Goal: Information Seeking & Learning: Learn about a topic

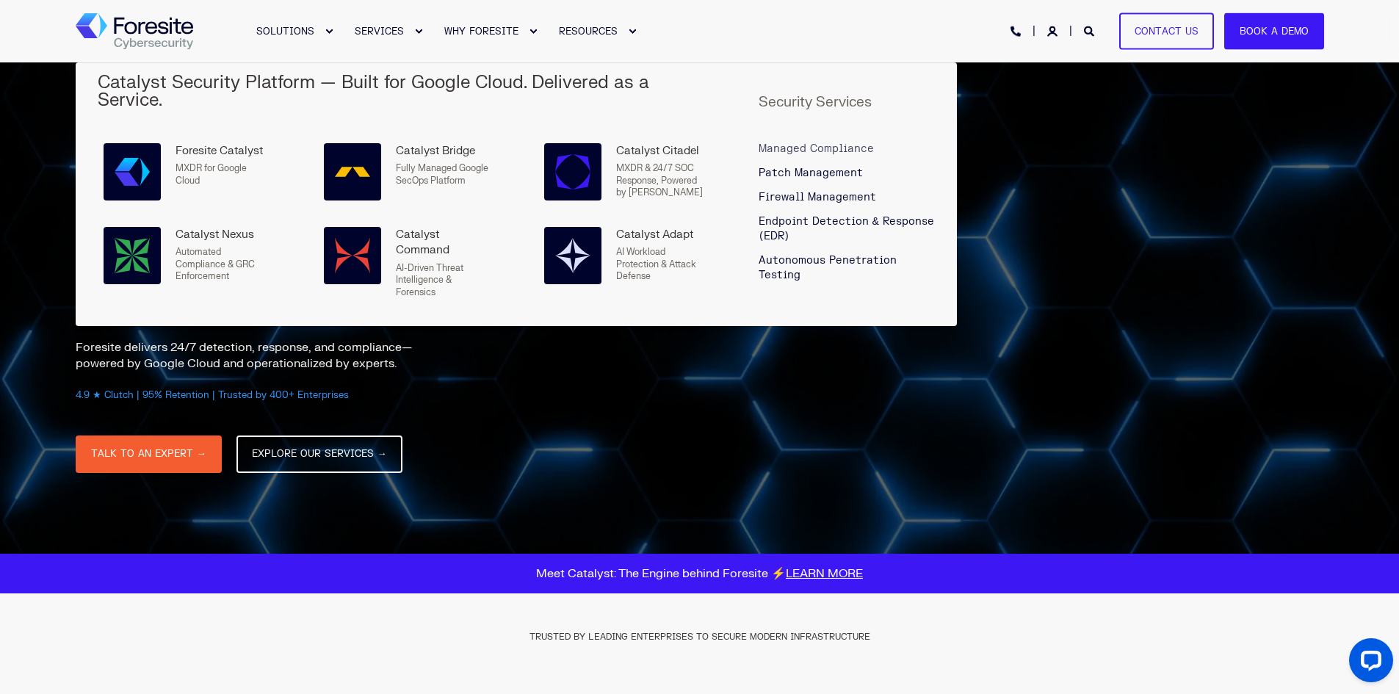
click at [795, 142] on span "Managed Compliance" at bounding box center [815, 148] width 115 height 12
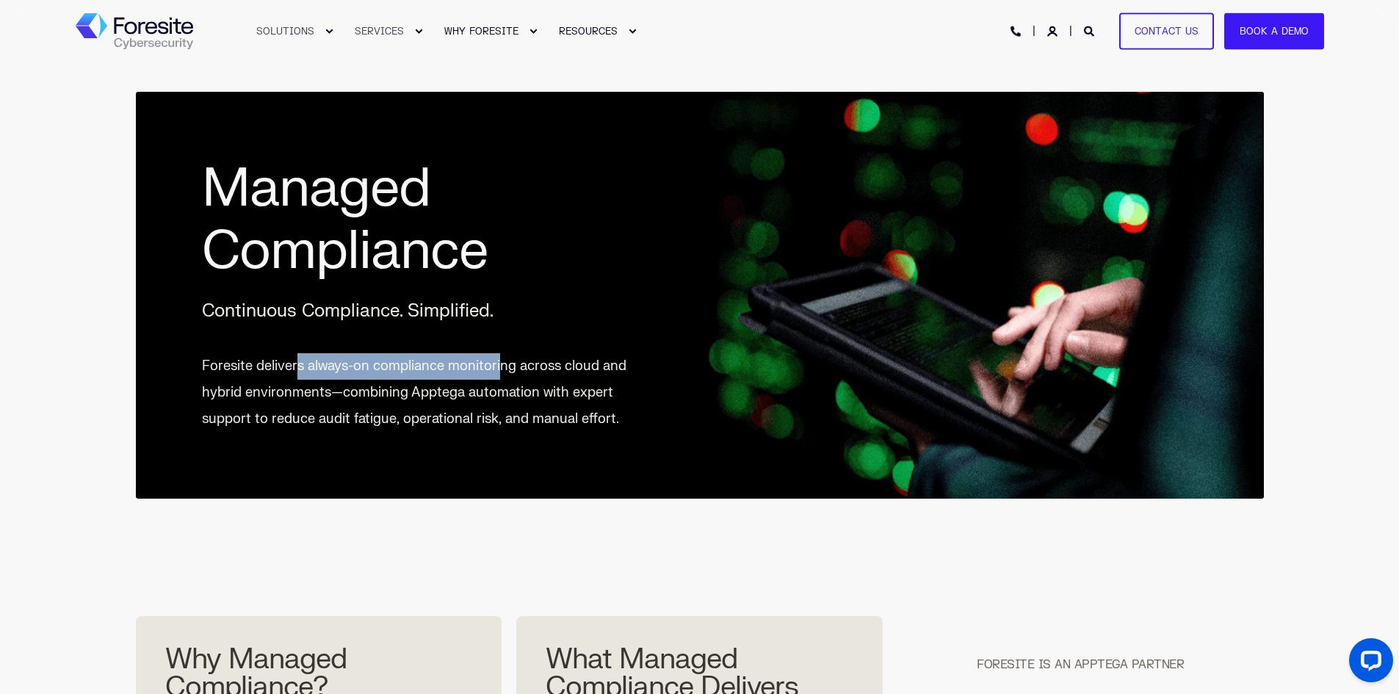
drag, startPoint x: 294, startPoint y: 366, endPoint x: 499, endPoint y: 371, distance: 204.9
click at [499, 371] on p "Foresite delivers always-on compliance monitoring across cloud and hybrid envir…" at bounding box center [418, 392] width 432 height 79
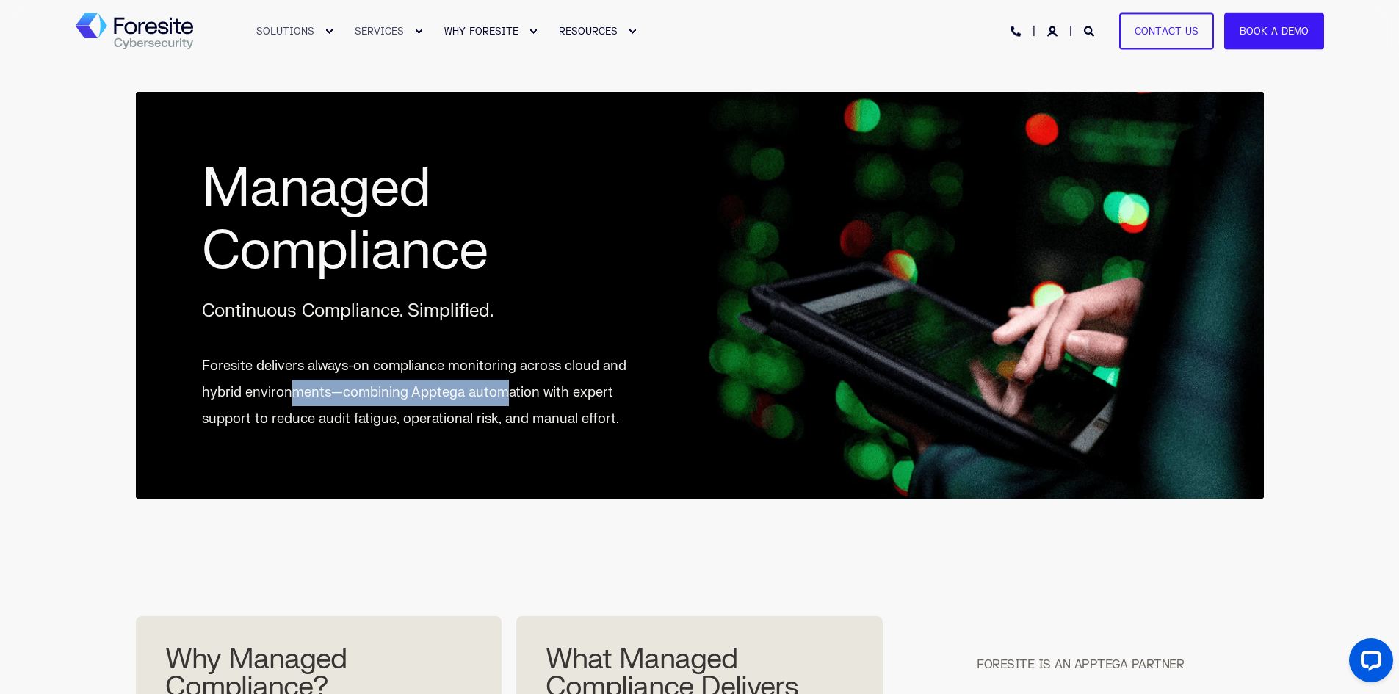
drag, startPoint x: 507, startPoint y: 399, endPoint x: 294, endPoint y: 394, distance: 212.2
click at [294, 394] on p "Foresite delivers always-on compliance monitoring across cloud and hybrid envir…" at bounding box center [418, 392] width 432 height 79
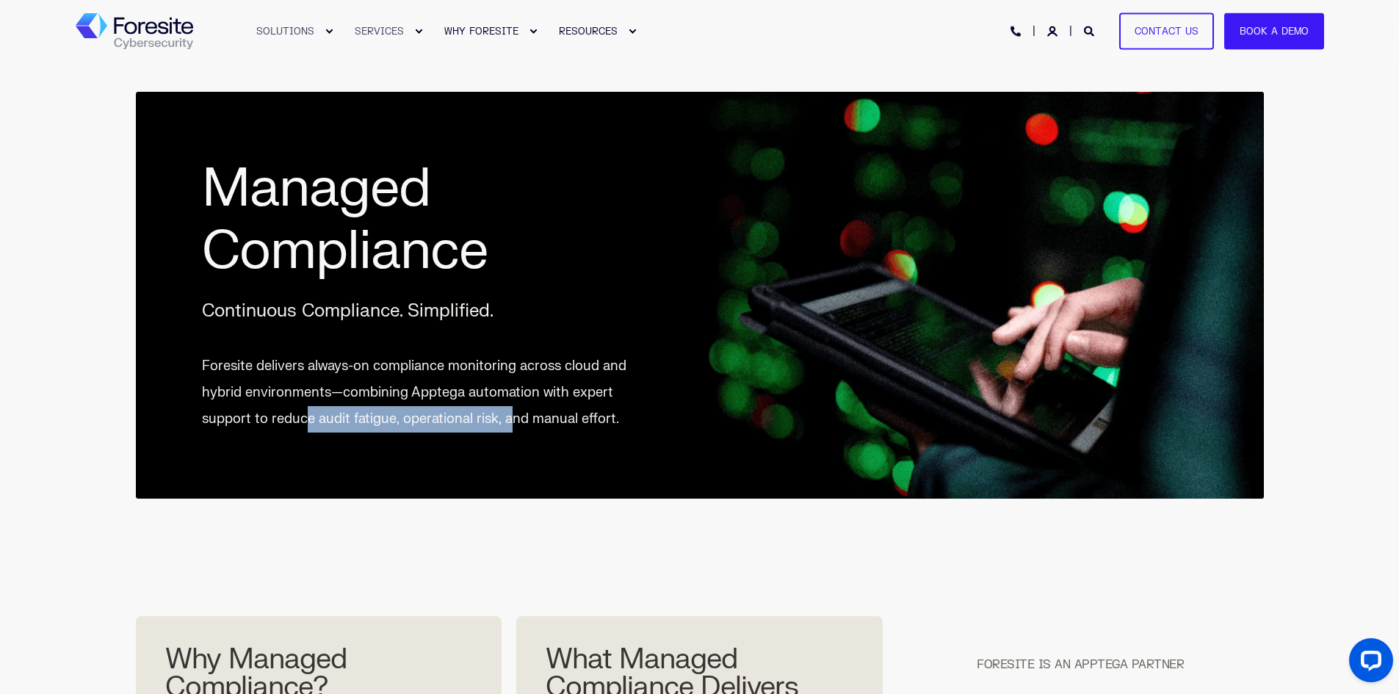
drag, startPoint x: 302, startPoint y: 426, endPoint x: 511, endPoint y: 427, distance: 209.3
click at [511, 427] on p "Foresite delivers always-on compliance monitoring across cloud and hybrid envir…" at bounding box center [418, 392] width 432 height 79
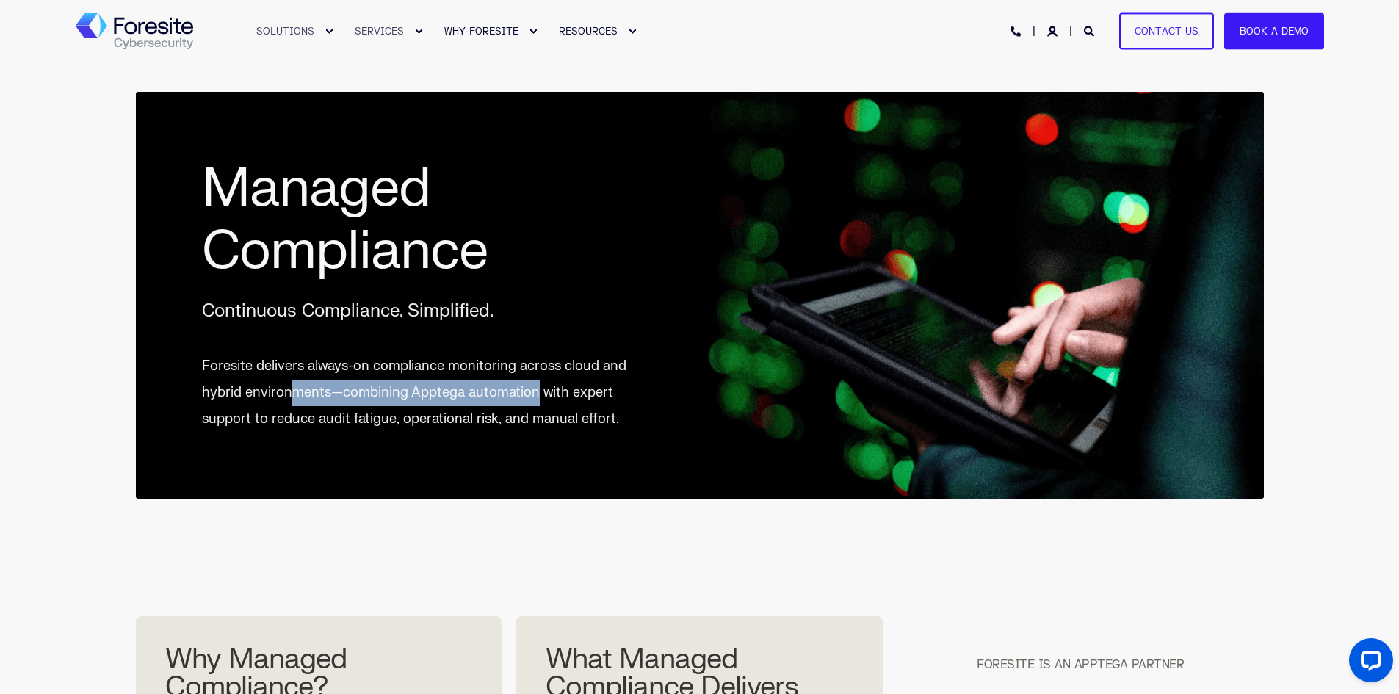
drag, startPoint x: 535, startPoint y: 393, endPoint x: 289, endPoint y: 389, distance: 245.3
click at [289, 389] on p "Foresite delivers always-on compliance monitoring across cloud and hybrid envir…" at bounding box center [418, 392] width 432 height 79
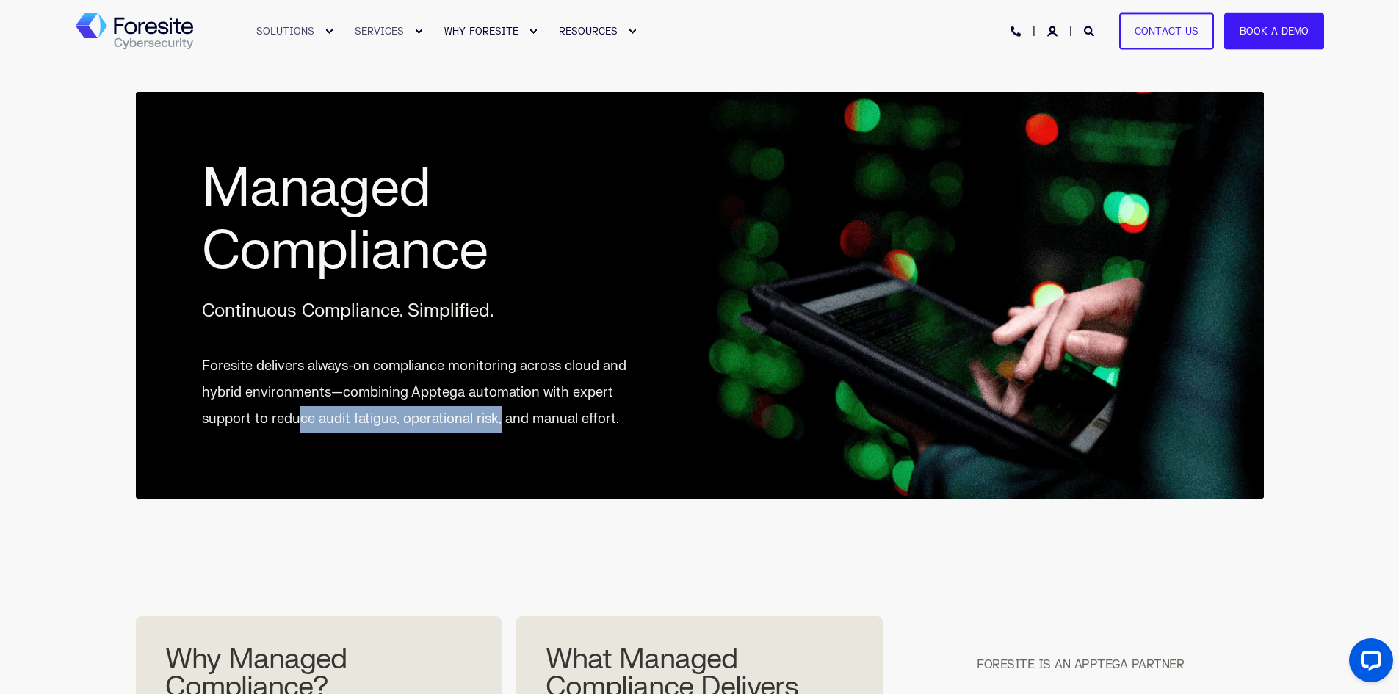
drag, startPoint x: 295, startPoint y: 419, endPoint x: 497, endPoint y: 422, distance: 201.9
click at [497, 422] on p "Foresite delivers always-on compliance monitoring across cloud and hybrid envir…" at bounding box center [418, 392] width 432 height 79
drag, startPoint x: 535, startPoint y: 420, endPoint x: 258, endPoint y: 423, distance: 277.6
click at [258, 423] on p "Foresite delivers always-on compliance monitoring across cloud and hybrid envir…" at bounding box center [418, 392] width 432 height 79
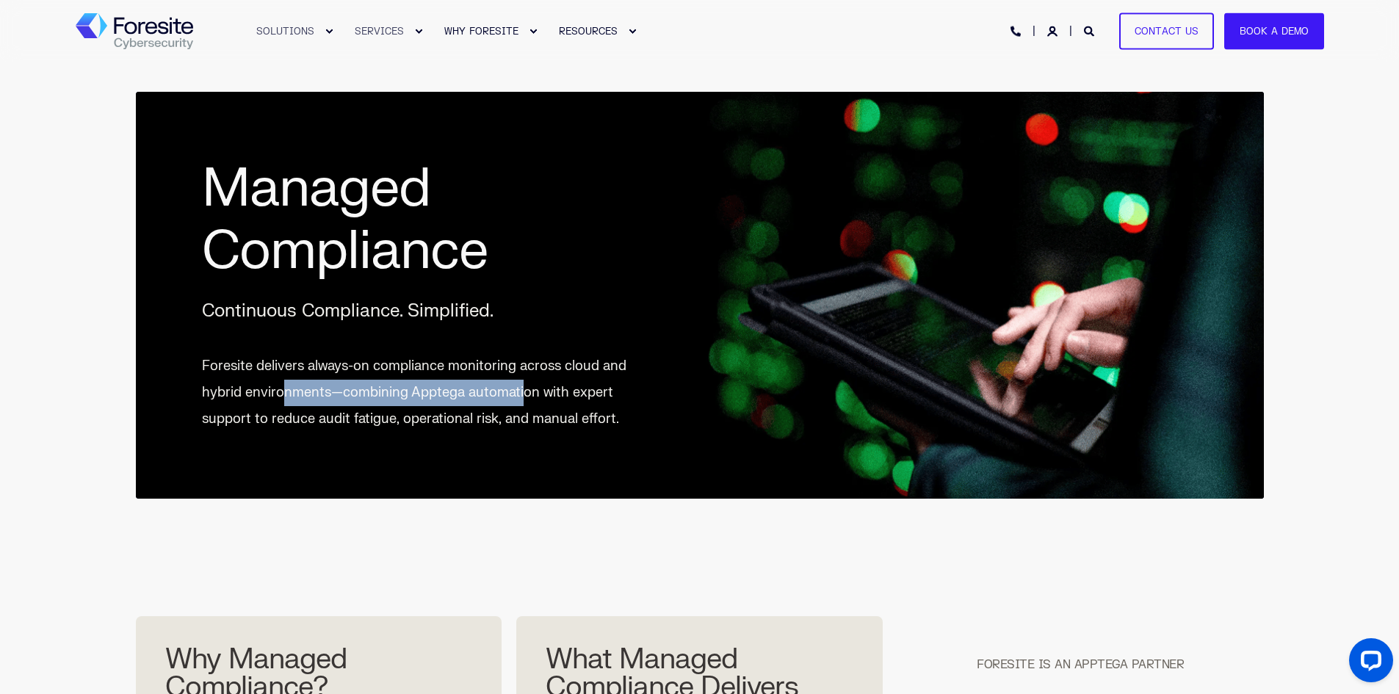
drag, startPoint x: 318, startPoint y: 392, endPoint x: 522, endPoint y: 399, distance: 204.2
click at [522, 399] on p "Foresite delivers always-on compliance monitoring across cloud and hybrid envir…" at bounding box center [418, 392] width 432 height 79
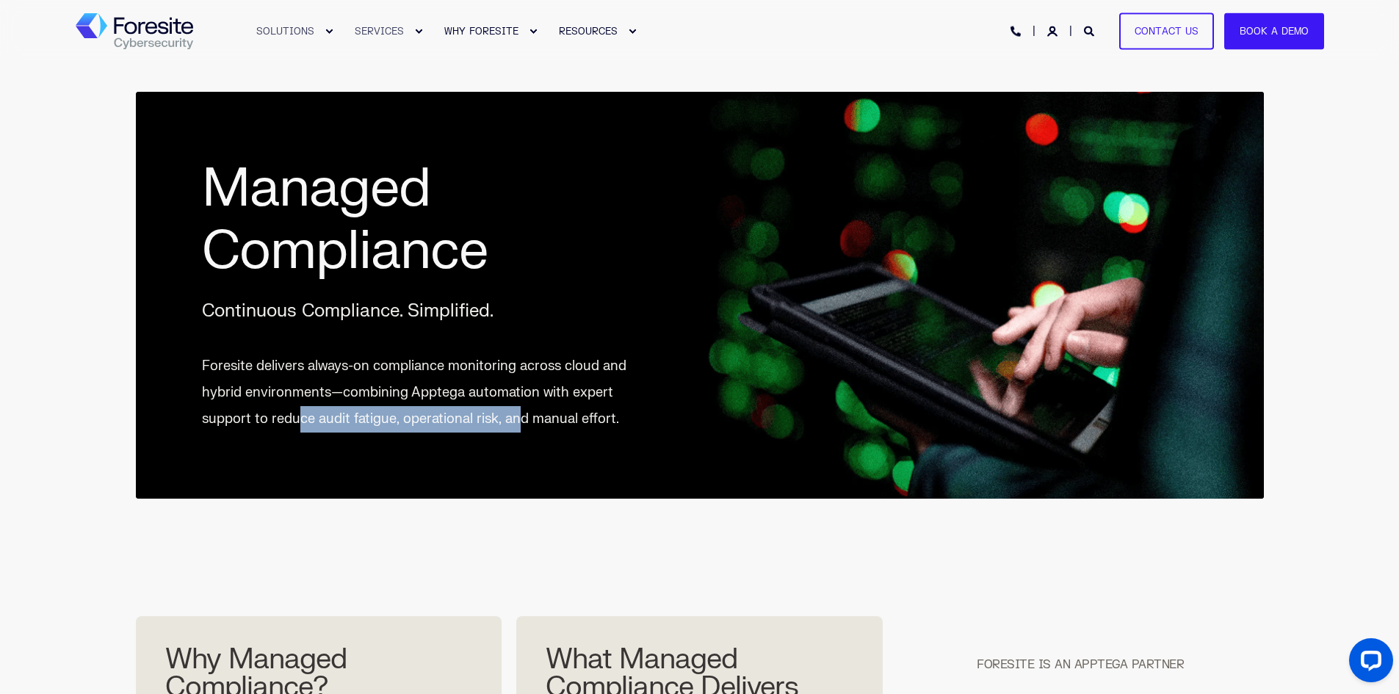
drag, startPoint x: 518, startPoint y: 424, endPoint x: 294, endPoint y: 421, distance: 224.7
click at [294, 421] on p "Foresite delivers always-on compliance monitoring across cloud and hybrid envir…" at bounding box center [418, 392] width 432 height 79
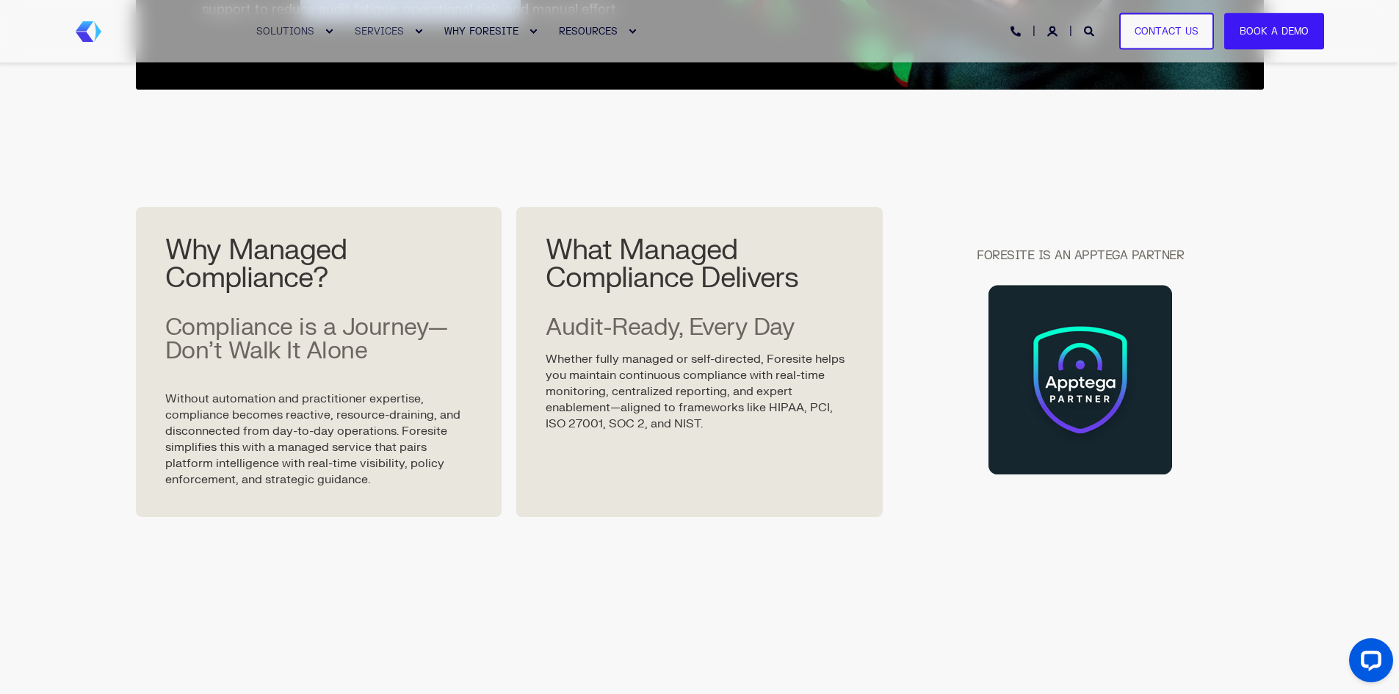
scroll to position [441, 0]
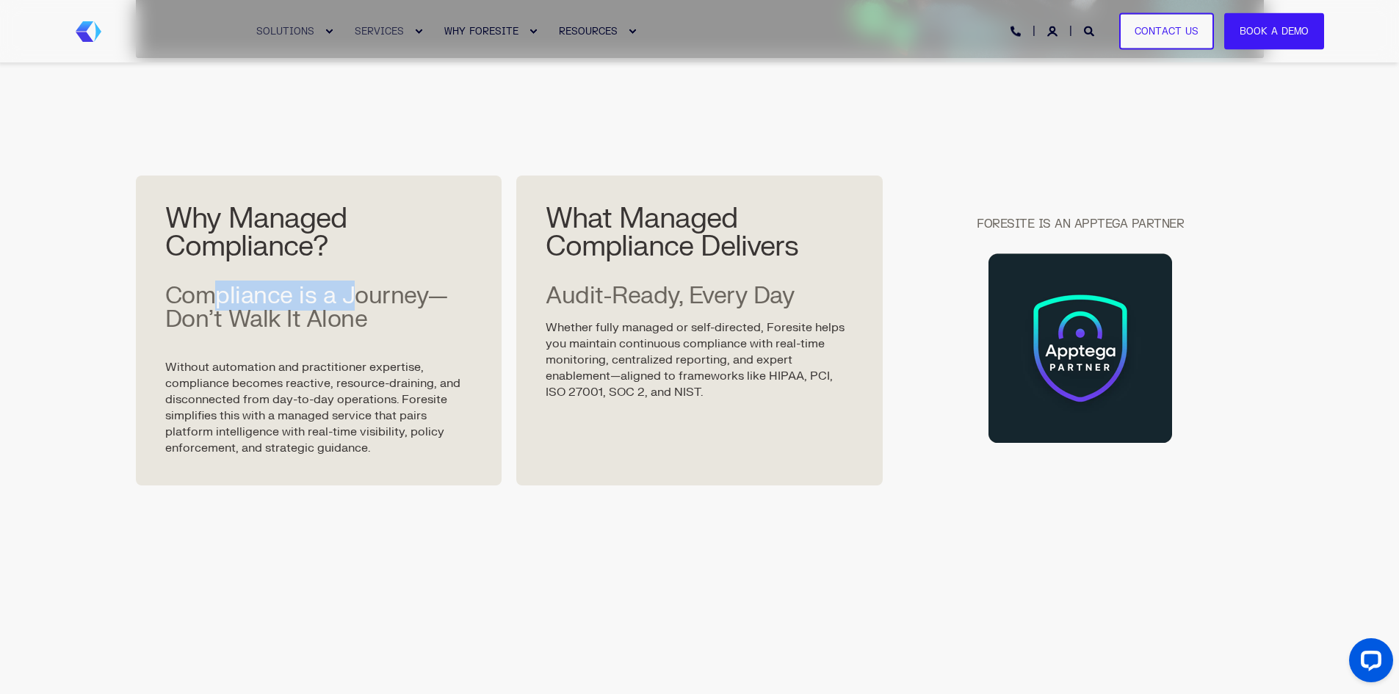
drag, startPoint x: 215, startPoint y: 292, endPoint x: 360, endPoint y: 303, distance: 145.1
click at [360, 303] on span "Compliance is a Journey—Don’t Walk It Alone" at bounding box center [306, 307] width 283 height 54
drag, startPoint x: 344, startPoint y: 328, endPoint x: 225, endPoint y: 327, distance: 118.9
click at [225, 327] on span "Compliance is a Journey—Don’t Walk It Alone" at bounding box center [306, 307] width 283 height 54
drag, startPoint x: 243, startPoint y: 372, endPoint x: 405, endPoint y: 378, distance: 162.4
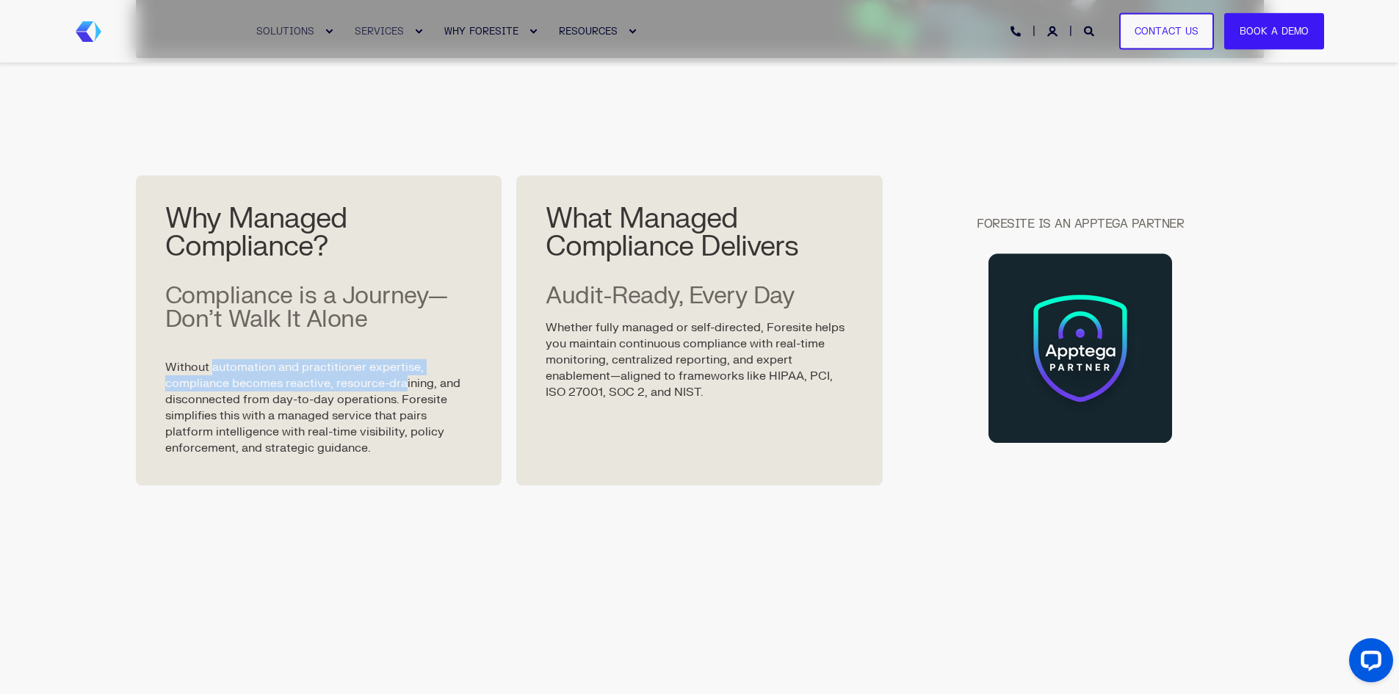
click at [405, 378] on p "Without automation and practitioner expertise, compliance becomes reactive, res…" at bounding box center [319, 399] width 308 height 113
drag, startPoint x: 325, startPoint y: 399, endPoint x: 200, endPoint y: 401, distance: 124.8
click at [200, 401] on p "Without automation and practitioner expertise, compliance becomes reactive, res…" at bounding box center [319, 399] width 308 height 113
drag, startPoint x: 221, startPoint y: 380, endPoint x: 377, endPoint y: 388, distance: 156.6
click at [377, 388] on p "Without automation and practitioner expertise, compliance becomes reactive, res…" at bounding box center [319, 399] width 308 height 113
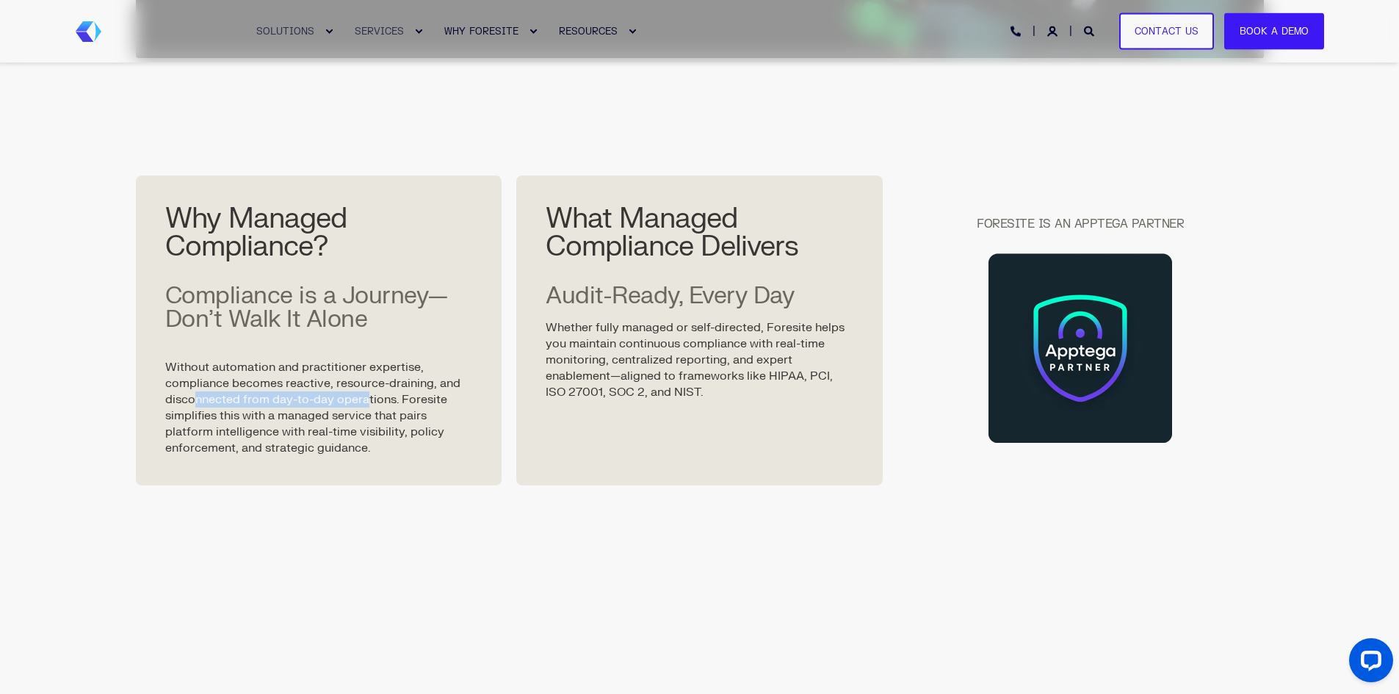
drag, startPoint x: 326, startPoint y: 405, endPoint x: 194, endPoint y: 406, distance: 132.2
click at [194, 406] on p "Without automation and practitioner expertise, compliance becomes reactive, res…" at bounding box center [319, 399] width 308 height 113
drag, startPoint x: 229, startPoint y: 422, endPoint x: 377, endPoint y: 413, distance: 148.6
click at [377, 413] on p "Without automation and practitioner expertise, compliance becomes reactive, res…" at bounding box center [319, 399] width 308 height 113
drag, startPoint x: 374, startPoint y: 393, endPoint x: 204, endPoint y: 399, distance: 170.5
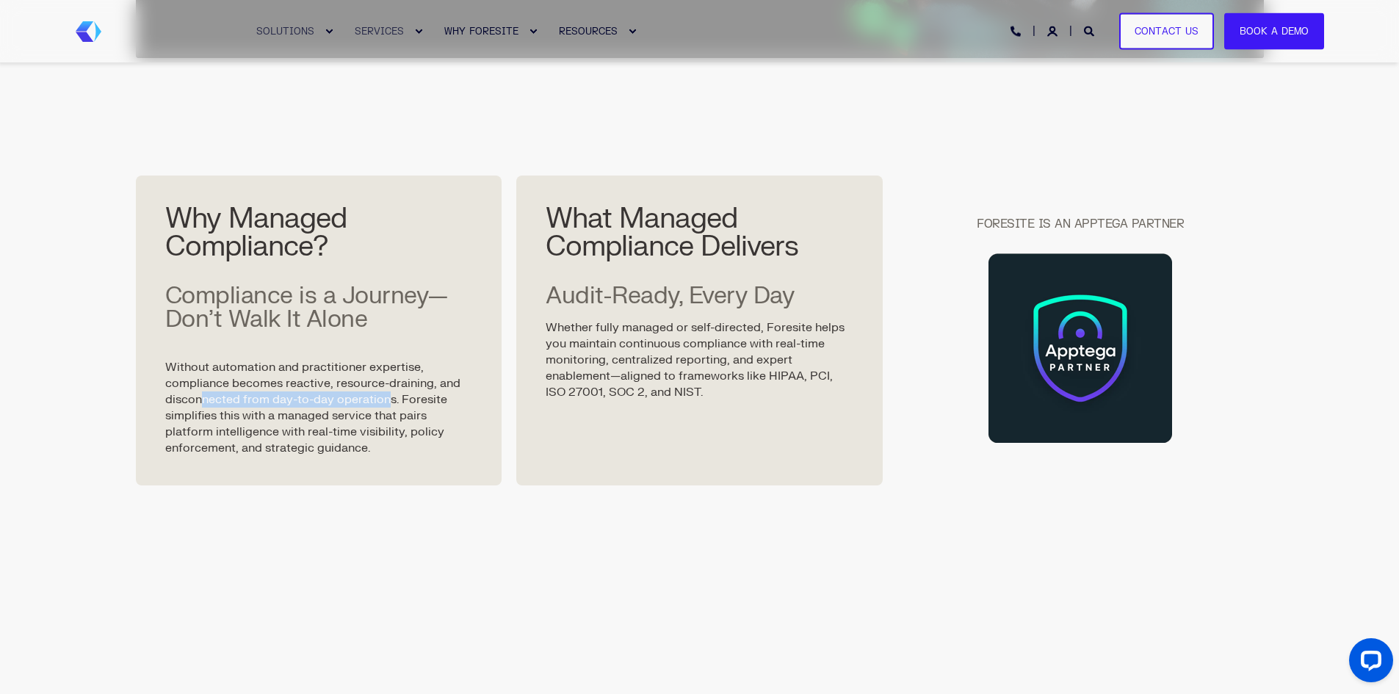
click at [204, 399] on p "Without automation and practitioner expertise, compliance becomes reactive, res…" at bounding box center [319, 399] width 308 height 113
drag, startPoint x: 213, startPoint y: 420, endPoint x: 387, endPoint y: 420, distance: 174.0
click at [387, 420] on p "Without automation and practitioner expertise, compliance becomes reactive, res…" at bounding box center [319, 399] width 308 height 113
drag, startPoint x: 380, startPoint y: 435, endPoint x: 217, endPoint y: 436, distance: 163.0
click at [217, 436] on p "Without automation and practitioner expertise, compliance becomes reactive, res…" at bounding box center [319, 399] width 308 height 113
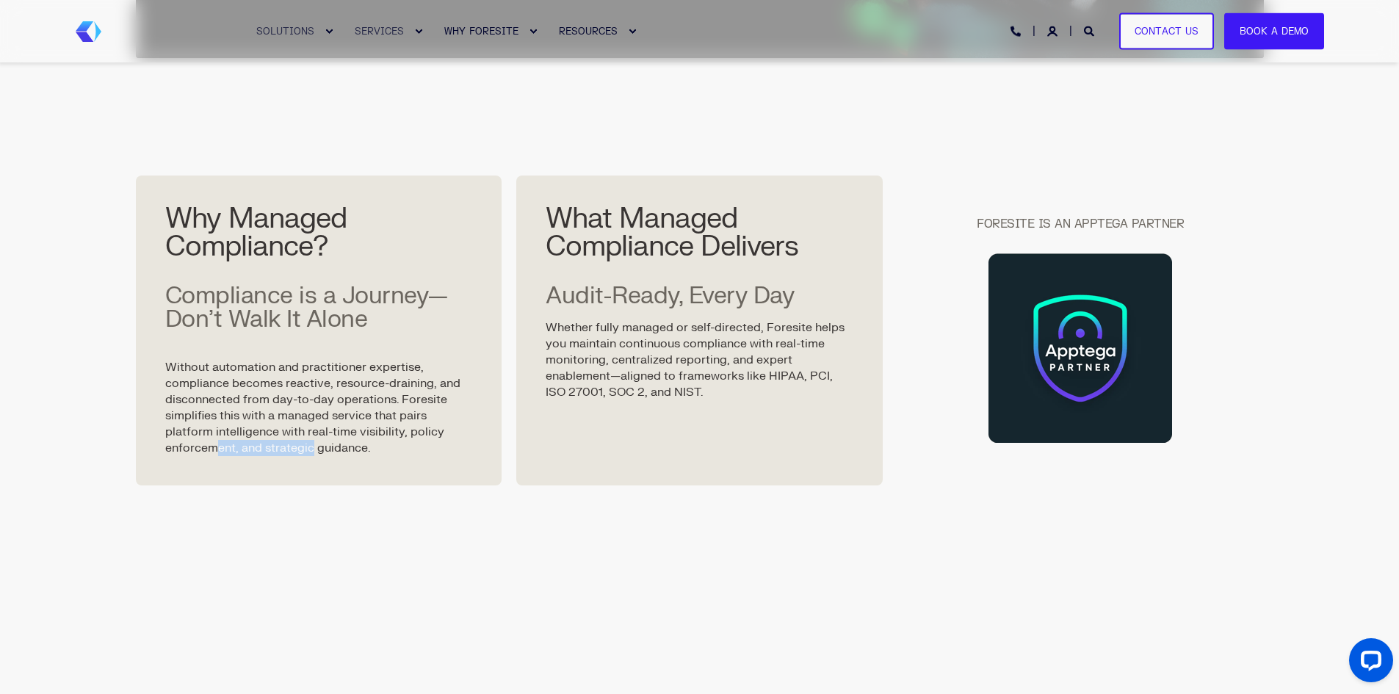
drag, startPoint x: 215, startPoint y: 446, endPoint x: 325, endPoint y: 446, distance: 110.1
click at [310, 451] on p "Without automation and practitioner expertise, compliance becomes reactive, res…" at bounding box center [319, 399] width 308 height 113
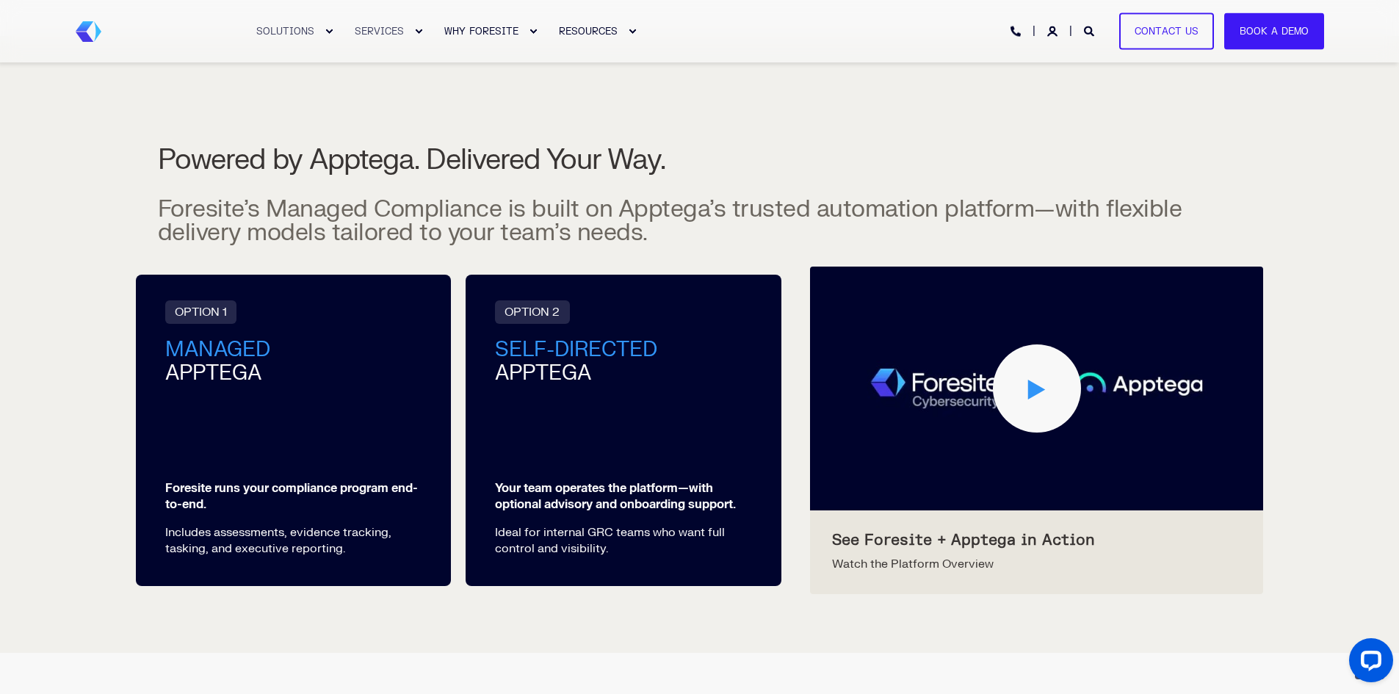
scroll to position [1322, 0]
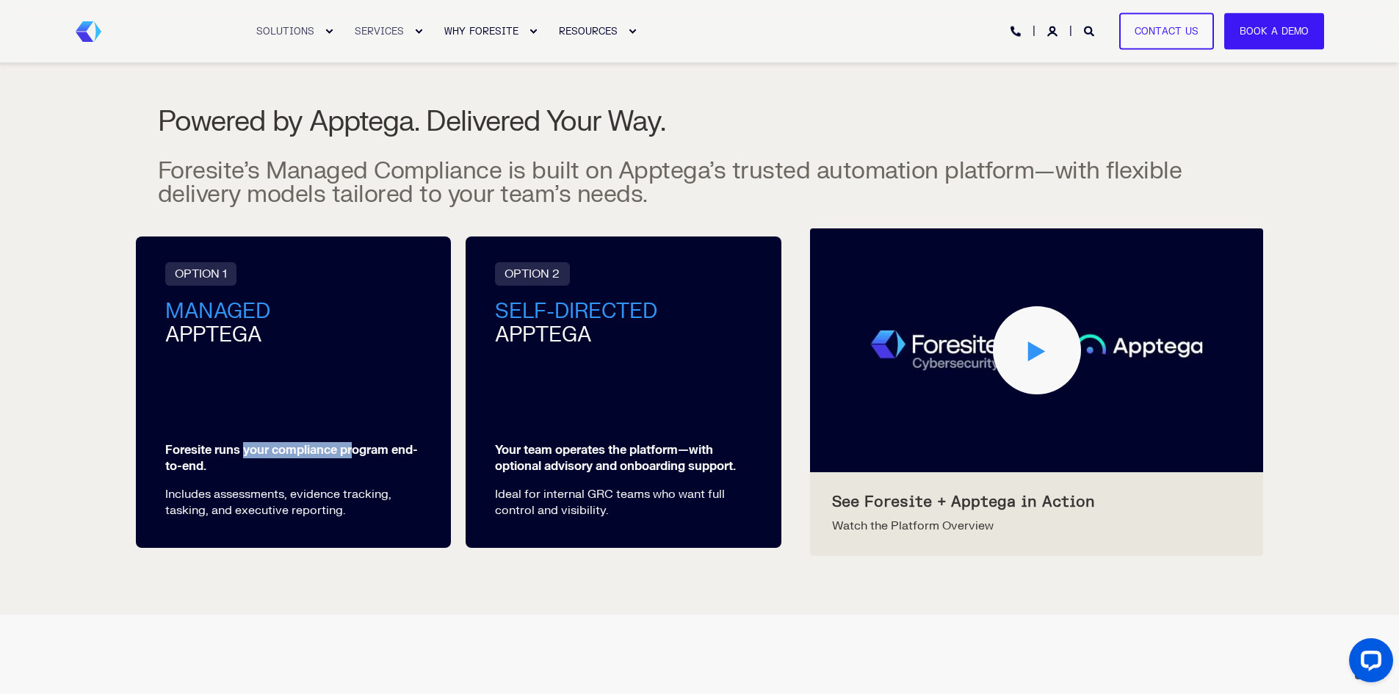
drag, startPoint x: 350, startPoint y: 447, endPoint x: 245, endPoint y: 444, distance: 105.0
click at [245, 444] on strong "Foresite runs your compliance program end-to-end." at bounding box center [291, 458] width 253 height 31
drag, startPoint x: 217, startPoint y: 493, endPoint x: 349, endPoint y: 499, distance: 132.3
click at [349, 499] on p "Includes assessments, evidence tracking, tasking, and executive reporting." at bounding box center [293, 502] width 257 height 32
drag, startPoint x: 299, startPoint y: 511, endPoint x: 206, endPoint y: 510, distance: 93.3
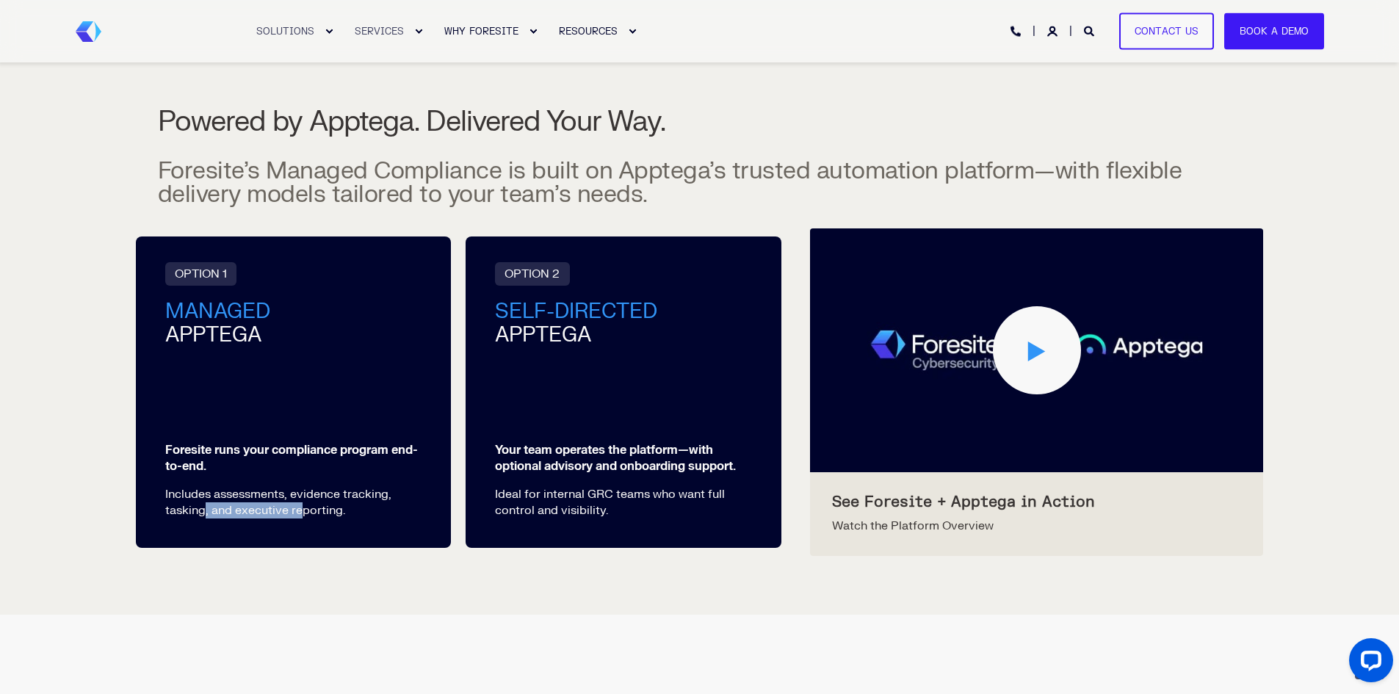
click at [206, 510] on p "Includes assessments, evidence tracking, tasking, and executive reporting." at bounding box center [293, 502] width 257 height 32
drag, startPoint x: 540, startPoint y: 449, endPoint x: 672, endPoint y: 457, distance: 132.4
click at [672, 457] on p "Your team operates the platform—with optional advisory and onboarding support." at bounding box center [623, 458] width 257 height 32
drag, startPoint x: 672, startPoint y: 469, endPoint x: 553, endPoint y: 470, distance: 118.9
click at [553, 470] on strong "Your team operates the platform—with optional advisory and onboarding support." at bounding box center [615, 458] width 241 height 31
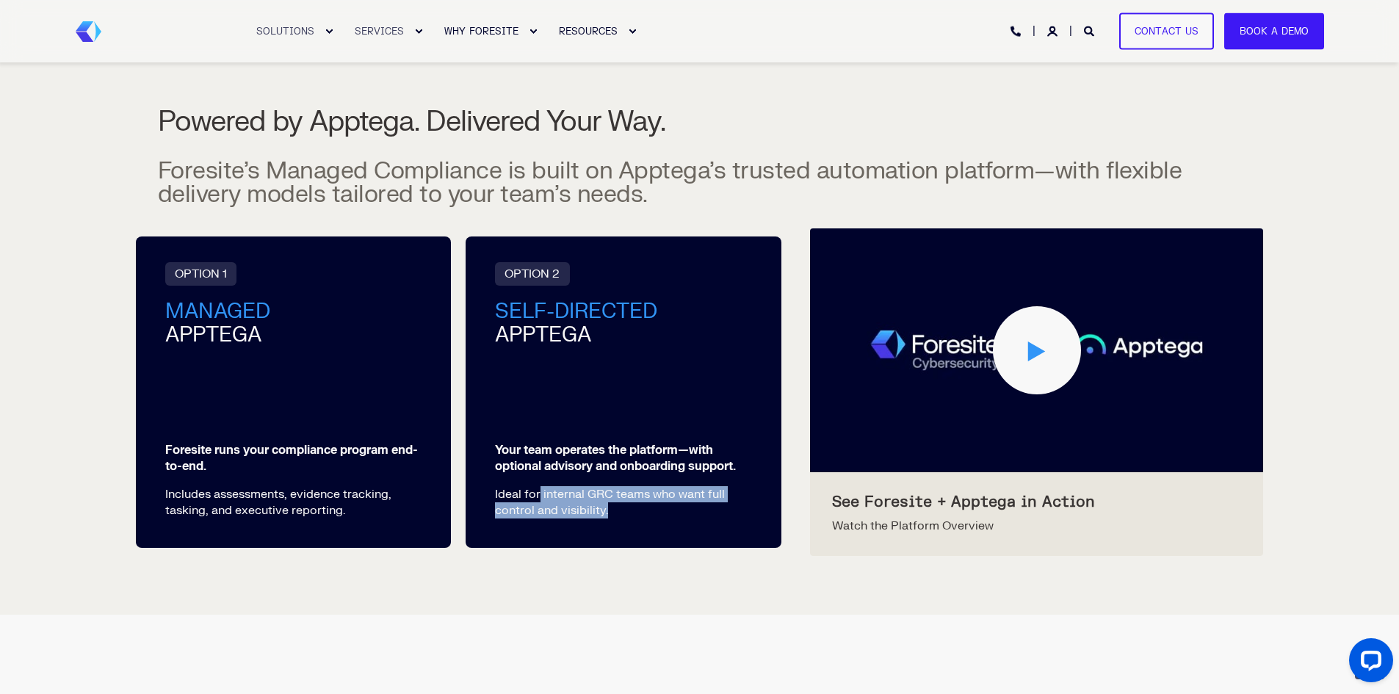
drag, startPoint x: 540, startPoint y: 496, endPoint x: 678, endPoint y: 505, distance: 138.3
click at [678, 505] on p "Ideal for internal GRC teams who want full control and visibility." at bounding box center [623, 502] width 257 height 32
drag, startPoint x: 675, startPoint y: 493, endPoint x: 550, endPoint y: 489, distance: 124.9
click at [550, 489] on p "Ideal for internal GRC teams who want full control and visibility." at bounding box center [623, 502] width 257 height 32
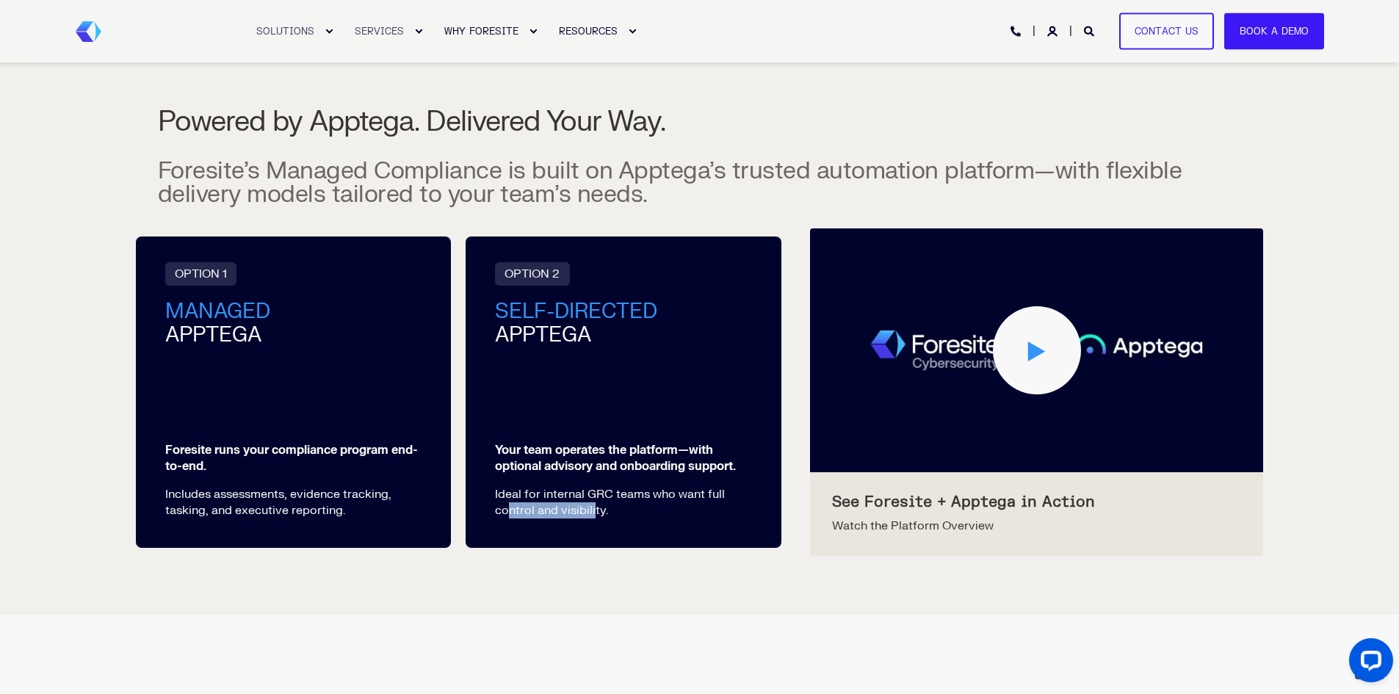
drag, startPoint x: 510, startPoint y: 510, endPoint x: 593, endPoint y: 521, distance: 83.6
click at [593, 521] on div "OPTION 2 SELF-DIRECTED APPTEGA Your team operates the platform—with optional ad…" at bounding box center [624, 391] width 316 height 311
drag, startPoint x: 672, startPoint y: 494, endPoint x: 556, endPoint y: 492, distance: 116.0
click at [556, 492] on p "Ideal for internal GRC teams who want full control and visibility." at bounding box center [623, 502] width 257 height 32
drag, startPoint x: 517, startPoint y: 511, endPoint x: 580, endPoint y: 515, distance: 63.3
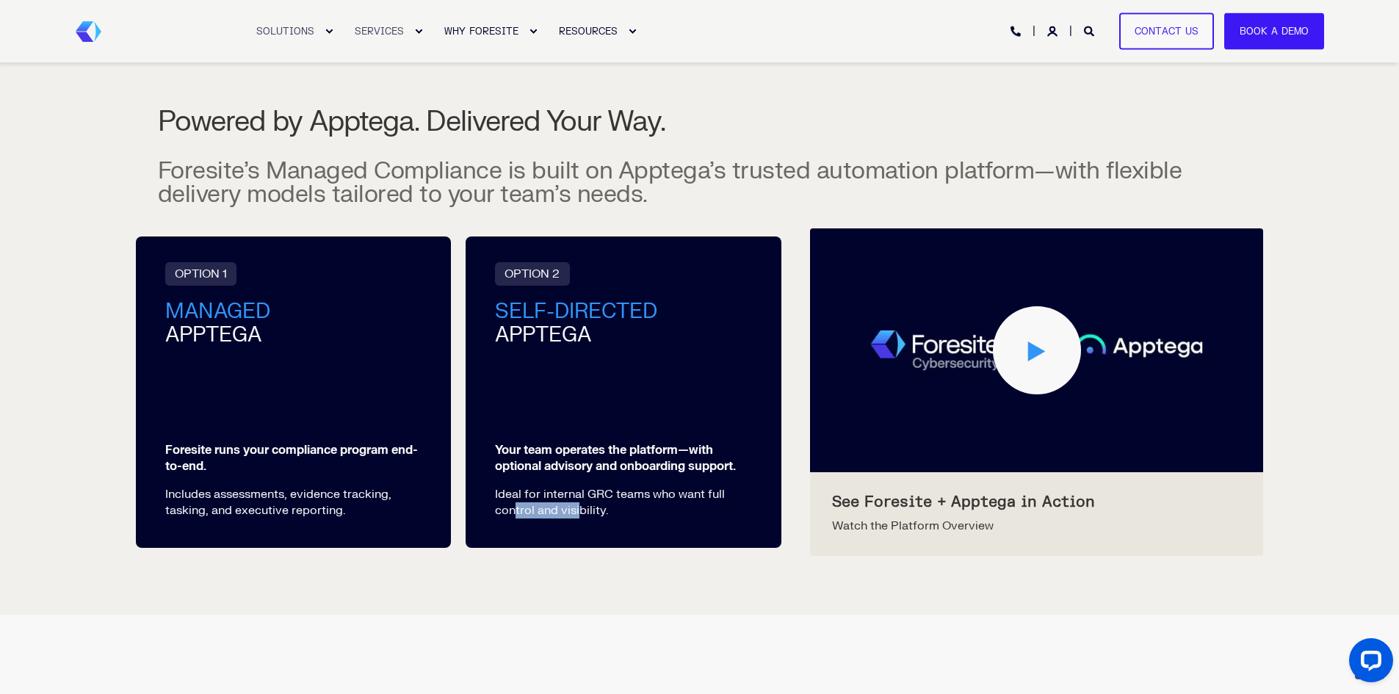
click at [580, 515] on p "Ideal for internal GRC teams who want full control and visibility." at bounding box center [623, 502] width 257 height 32
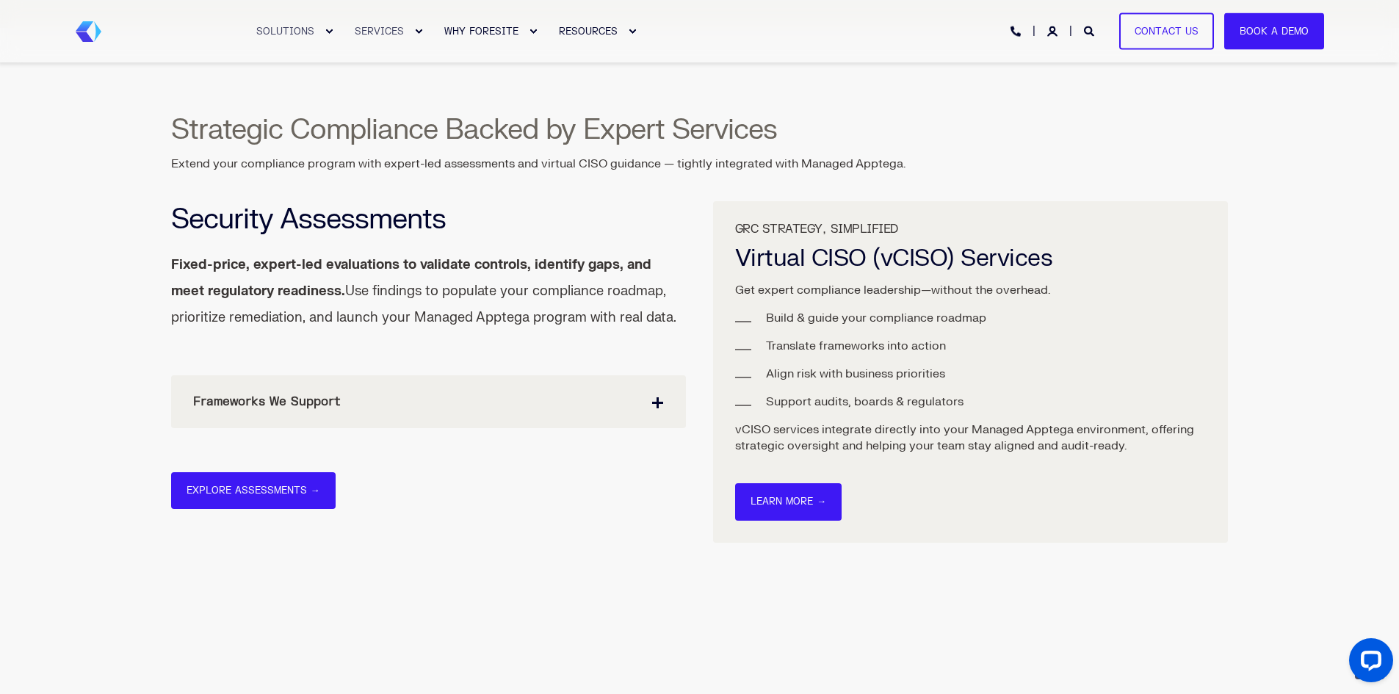
scroll to position [1909, 0]
click at [799, 500] on link "Learn More →" at bounding box center [788, 500] width 106 height 37
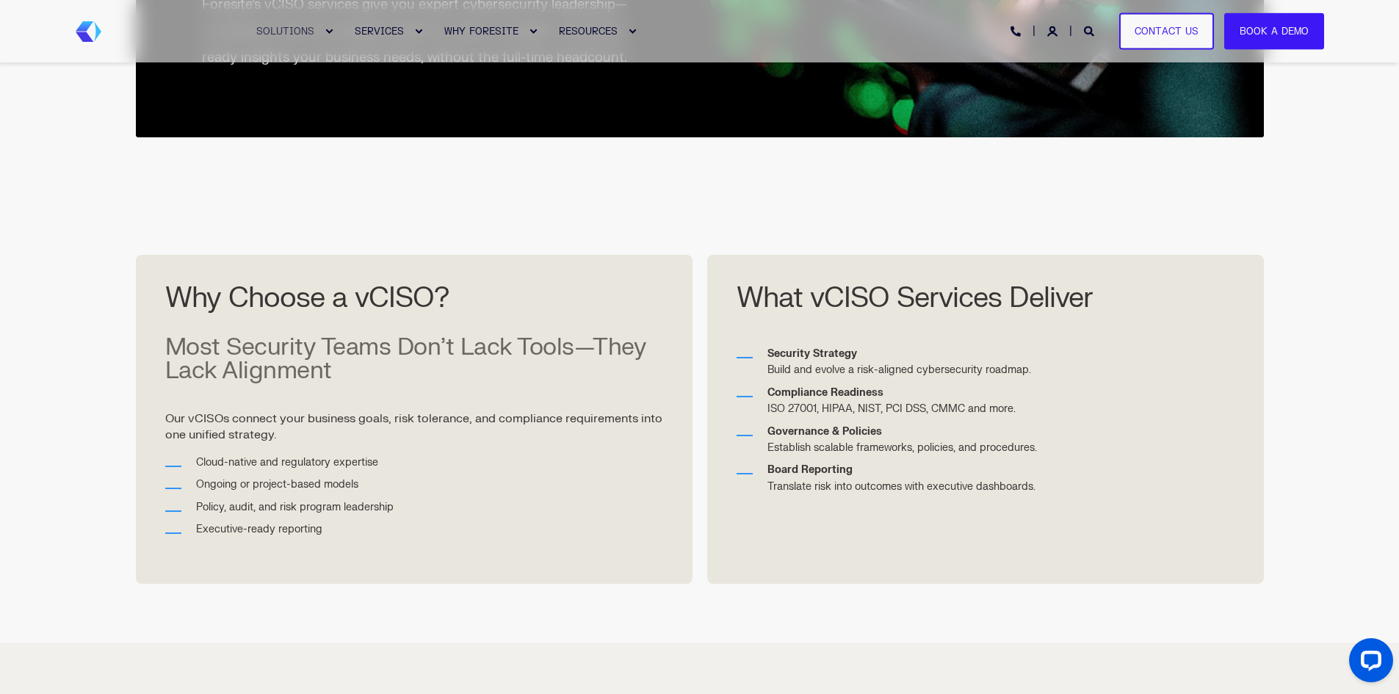
scroll to position [441, 0]
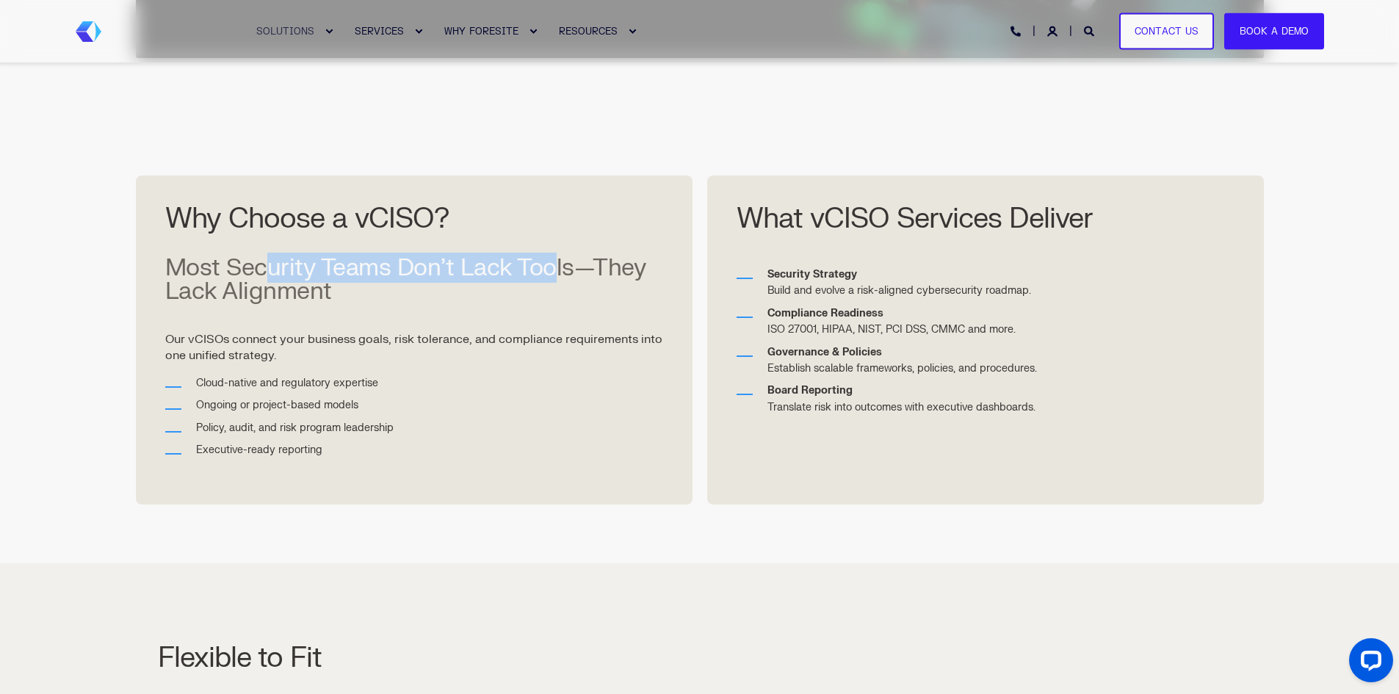
drag, startPoint x: 272, startPoint y: 273, endPoint x: 554, endPoint y: 270, distance: 282.7
click at [554, 270] on span "Most Security Teams Don’t Lack Tools—They Lack Alignment" at bounding box center [405, 280] width 481 height 54
drag, startPoint x: 576, startPoint y: 269, endPoint x: 250, endPoint y: 267, distance: 325.3
click at [250, 267] on span "Most Security Teams Don’t Lack Tools—They Lack Alignment" at bounding box center [405, 280] width 481 height 54
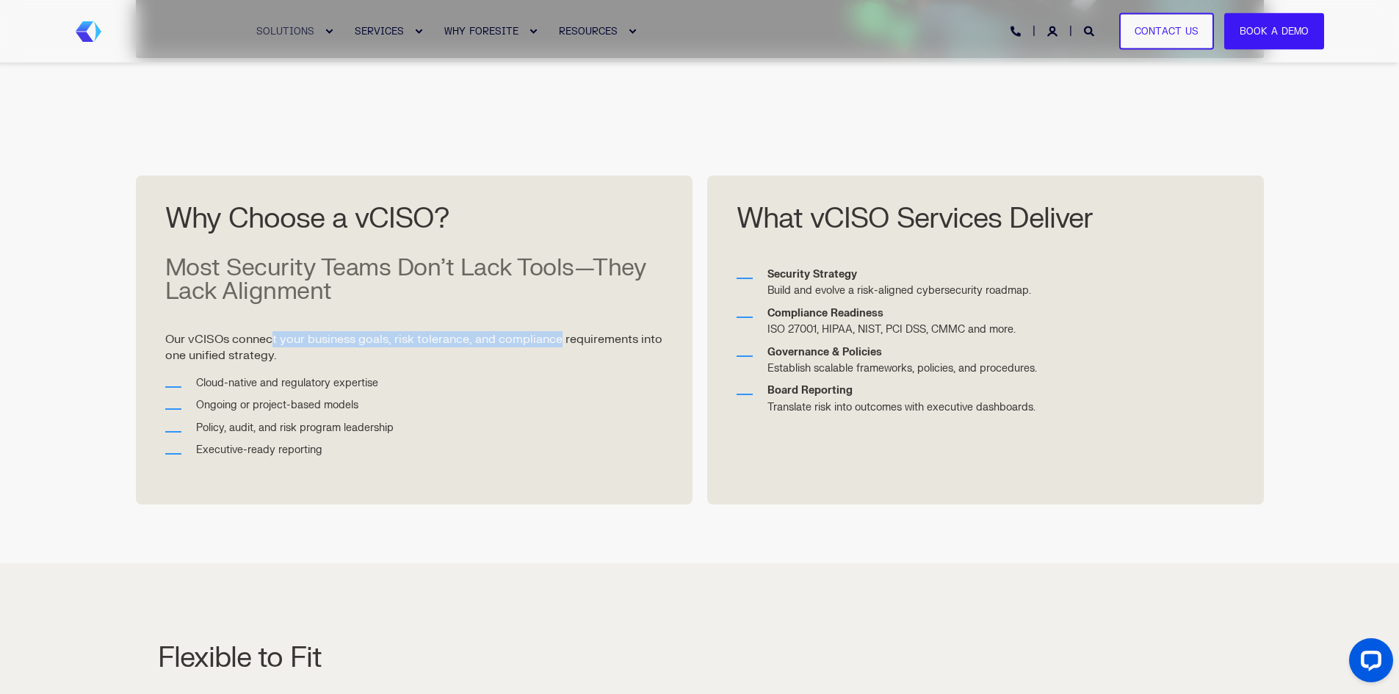
drag, startPoint x: 286, startPoint y: 338, endPoint x: 562, endPoint y: 344, distance: 275.4
click at [562, 344] on p "Our vCISOs connect your business goals, risk tolerance, and compliance requirem…" at bounding box center [414, 339] width 498 height 48
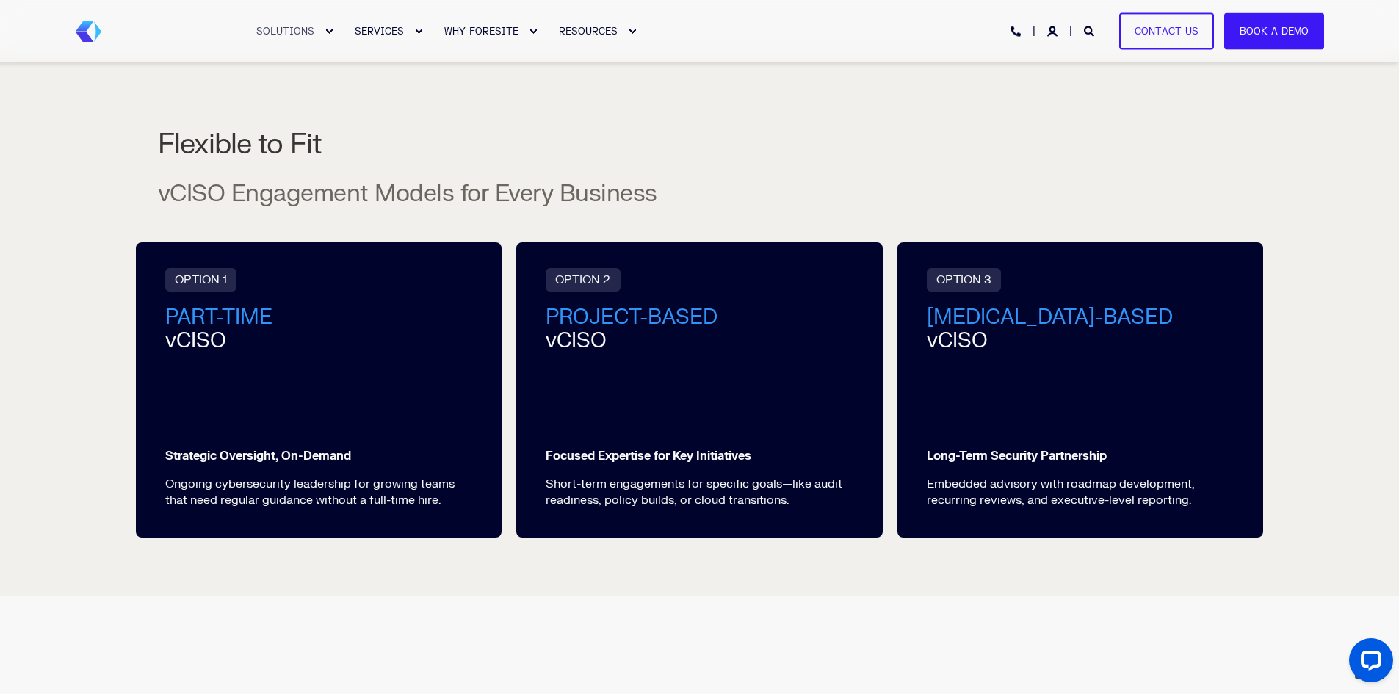
scroll to position [955, 0]
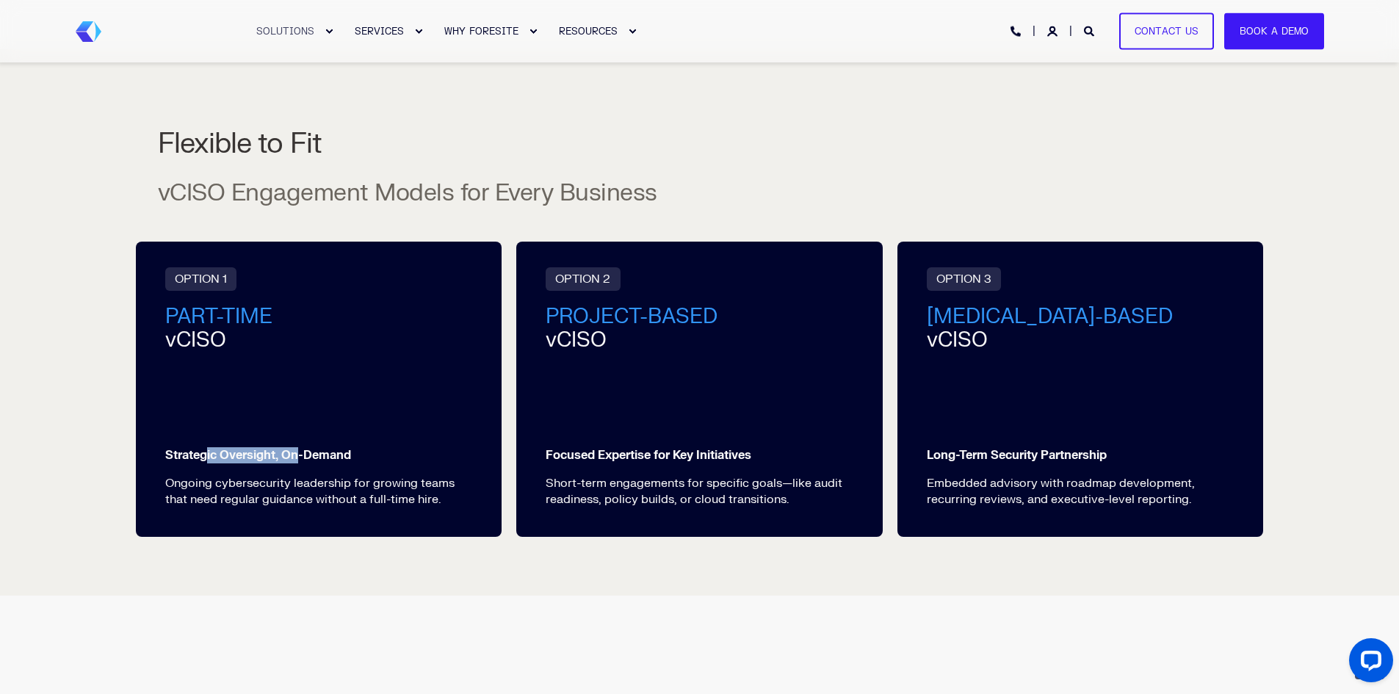
drag, startPoint x: 209, startPoint y: 457, endPoint x: 297, endPoint y: 461, distance: 89.0
click at [297, 461] on strong "Strategic Oversight, On-Demand" at bounding box center [258, 455] width 186 height 15
drag, startPoint x: 355, startPoint y: 487, endPoint x: 245, endPoint y: 476, distance: 110.0
click at [245, 476] on p "Ongoing cybersecurity leadership for growing teams that need regular guidance w…" at bounding box center [319, 491] width 308 height 32
drag, startPoint x: 230, startPoint y: 496, endPoint x: 350, endPoint y: 515, distance: 121.8
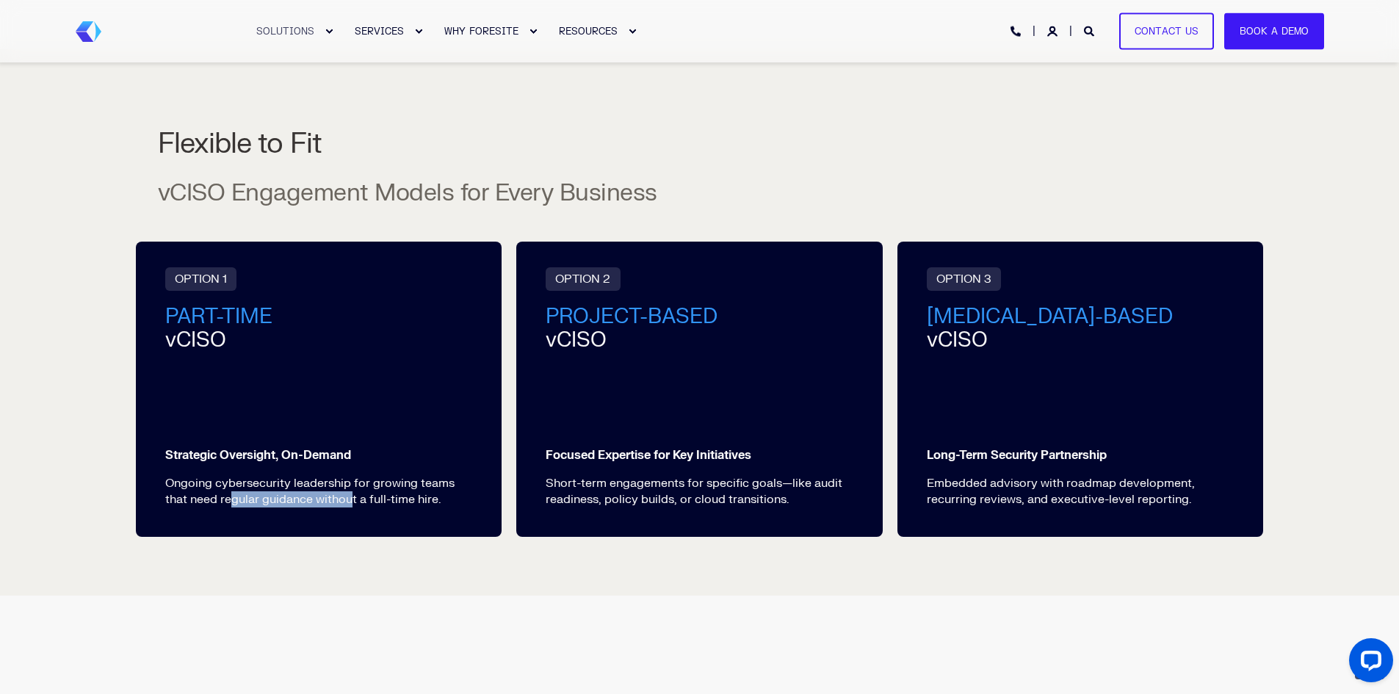
click at [350, 515] on div "OPTION 1 PART-TIME vCISO Strategic Oversight, On-Demand Ongoing cybersecurity l…" at bounding box center [319, 389] width 366 height 295
drag, startPoint x: 351, startPoint y: 491, endPoint x: 247, endPoint y: 482, distance: 103.9
click at [247, 482] on p "Ongoing cybersecurity leadership for growing teams that need regular guidance w…" at bounding box center [319, 491] width 308 height 32
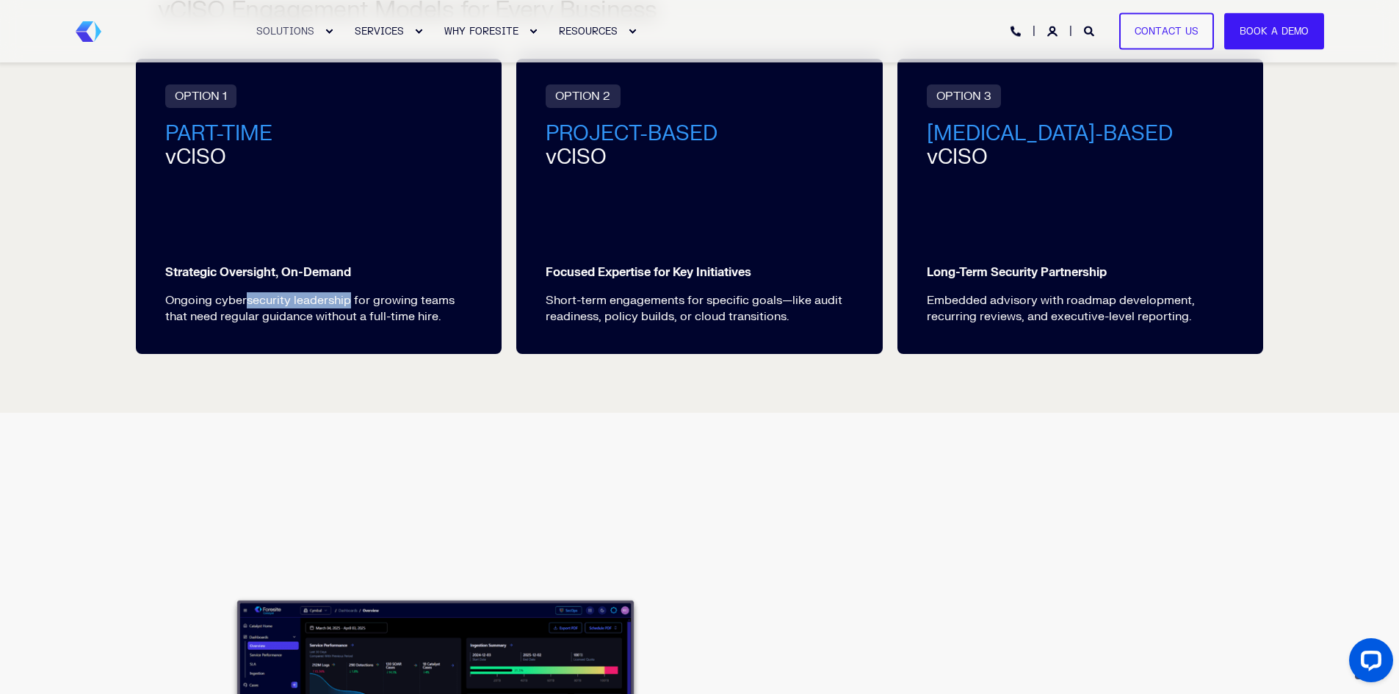
scroll to position [1101, 0]
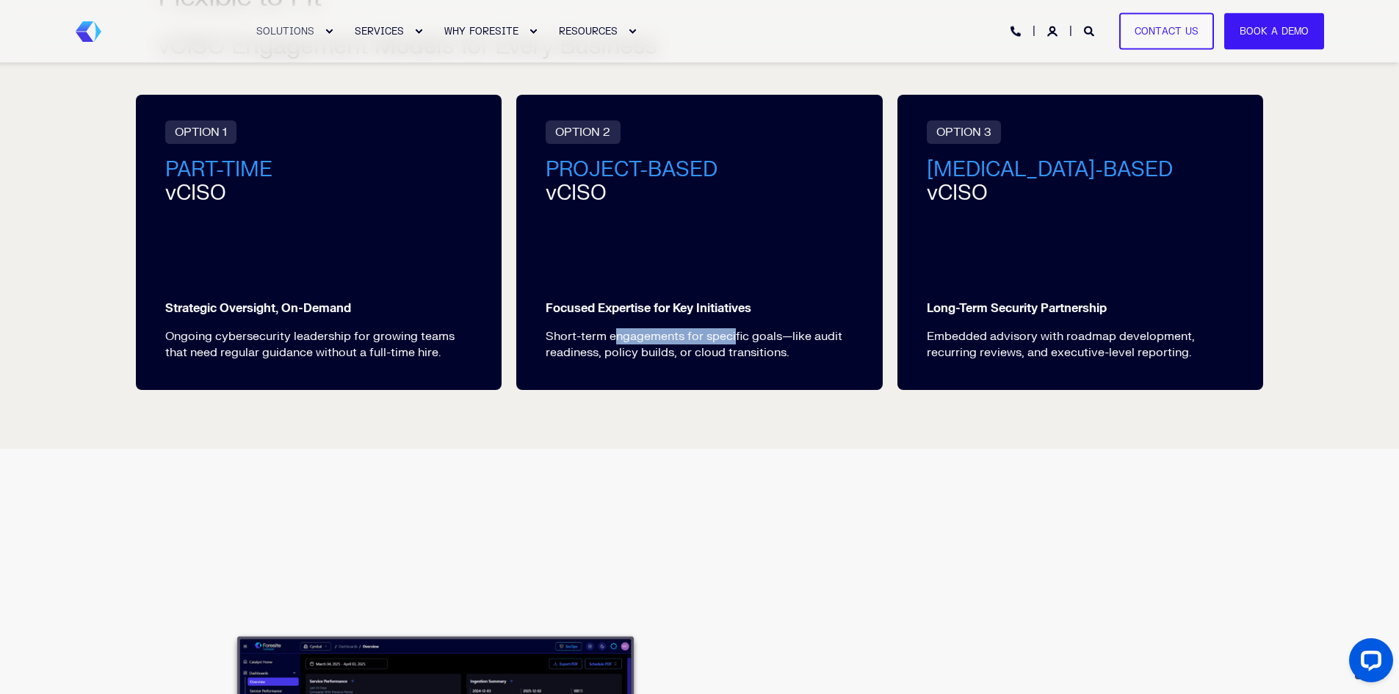
drag, startPoint x: 735, startPoint y: 341, endPoint x: 615, endPoint y: 327, distance: 121.2
click at [615, 327] on div "Focused Expertise for Key Initiatives Short-term engagements for specific goals…" at bounding box center [700, 330] width 308 height 60
drag, startPoint x: 595, startPoint y: 350, endPoint x: 709, endPoint y: 356, distance: 114.7
click at [709, 356] on p "Short-term engagements for specific goals—like audit readiness, policy builds, …" at bounding box center [700, 344] width 308 height 32
drag, startPoint x: 745, startPoint y: 355, endPoint x: 605, endPoint y: 349, distance: 139.6
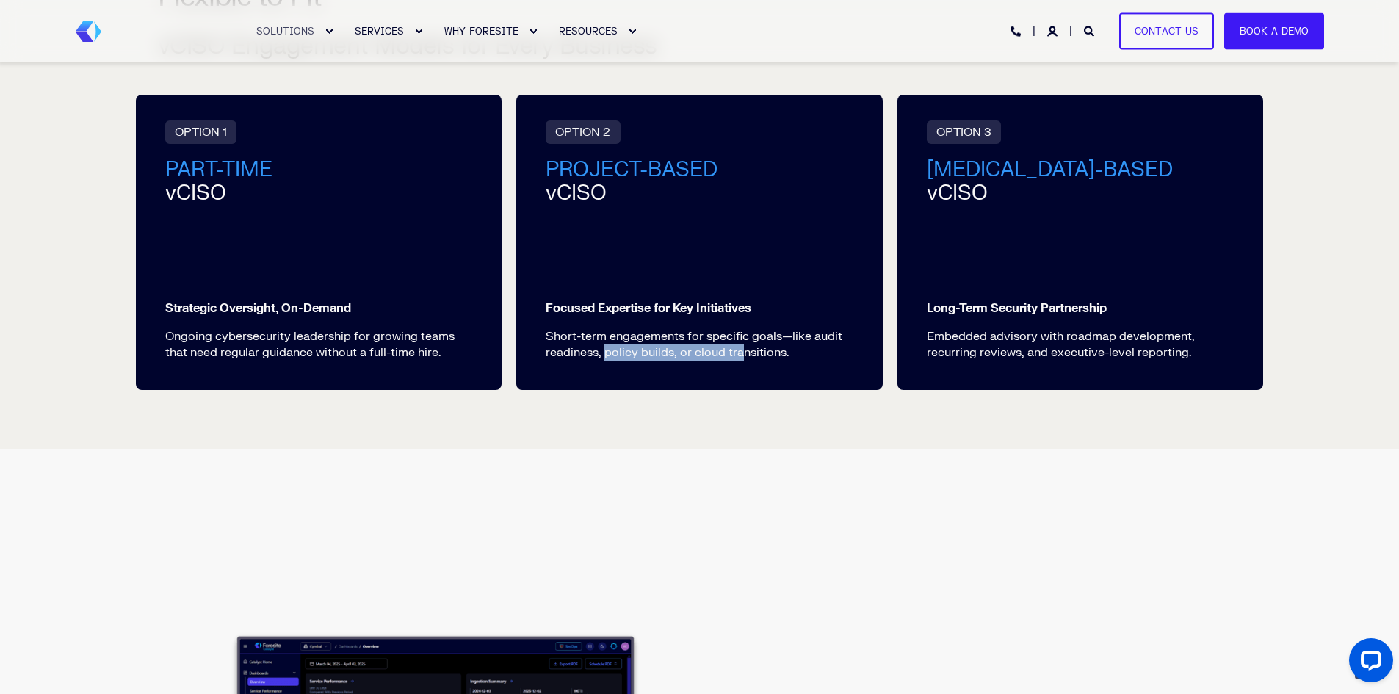
click at [605, 349] on p "Short-term engagements for specific goals—like audit readiness, policy builds, …" at bounding box center [700, 344] width 308 height 32
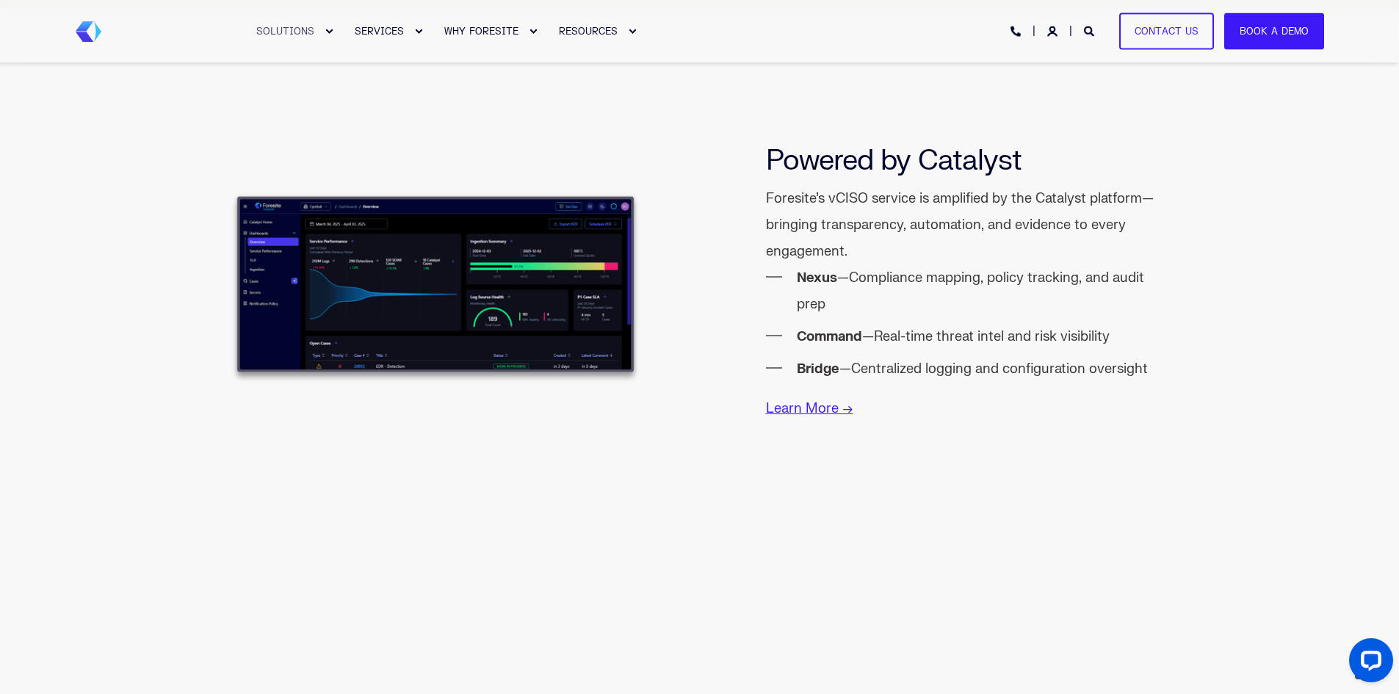
scroll to position [1542, 0]
drag, startPoint x: 1015, startPoint y: 221, endPoint x: 863, endPoint y: 221, distance: 152.0
click at [863, 221] on span "Foresite’s vCISO service is amplified by the Catalyst platform—bringing transpa…" at bounding box center [964, 303] width 396 height 236
drag, startPoint x: 890, startPoint y: 278, endPoint x: 1073, endPoint y: 278, distance: 183.6
click at [1073, 278] on li "Nexus —Compliance mapping, policy tracking, and audit prep" at bounding box center [980, 290] width 366 height 53
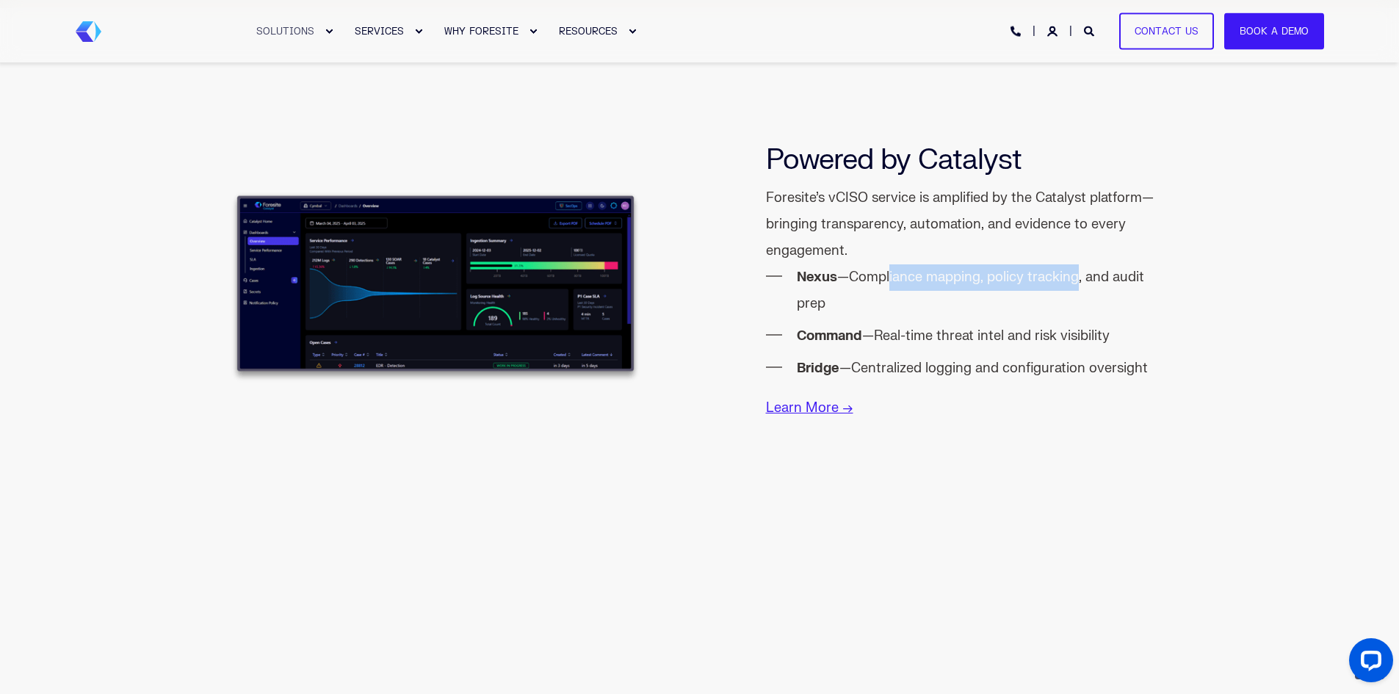
click at [1073, 278] on li "Nexus —Compliance mapping, policy tracking, and audit prep" at bounding box center [980, 290] width 366 height 53
drag, startPoint x: 1072, startPoint y: 278, endPoint x: 950, endPoint y: 277, distance: 121.9
click at [950, 277] on li "Nexus —Compliance mapping, policy tracking, and audit prep" at bounding box center [980, 290] width 366 height 53
drag, startPoint x: 1043, startPoint y: 338, endPoint x: 924, endPoint y: 333, distance: 118.3
click at [924, 333] on li "Command —Real-time threat intel and risk visibility" at bounding box center [980, 336] width 366 height 26
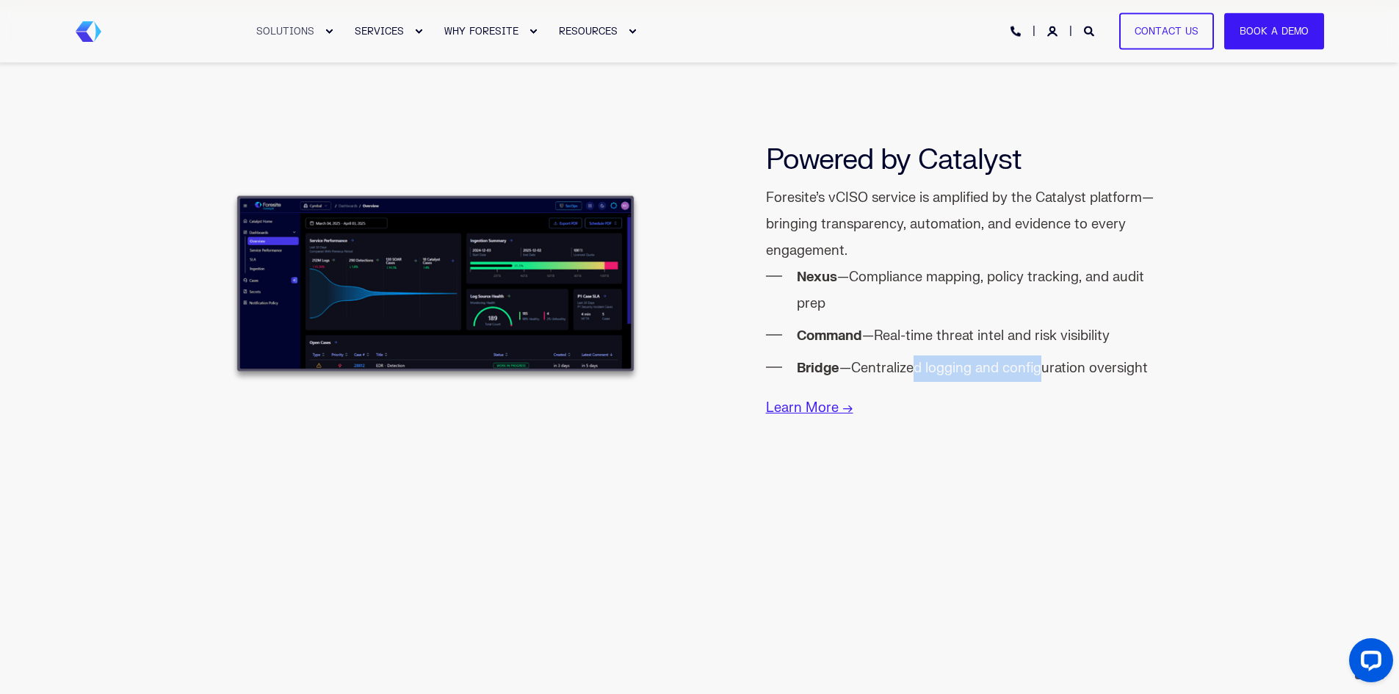
drag, startPoint x: 915, startPoint y: 362, endPoint x: 1038, endPoint y: 364, distance: 123.4
click at [1038, 364] on li "Bridge —Centralized logging and configuration oversight" at bounding box center [980, 368] width 366 height 26
drag, startPoint x: 1061, startPoint y: 360, endPoint x: 915, endPoint y: 363, distance: 146.2
click at [915, 363] on li "Bridge —Centralized logging and configuration oversight" at bounding box center [980, 368] width 366 height 26
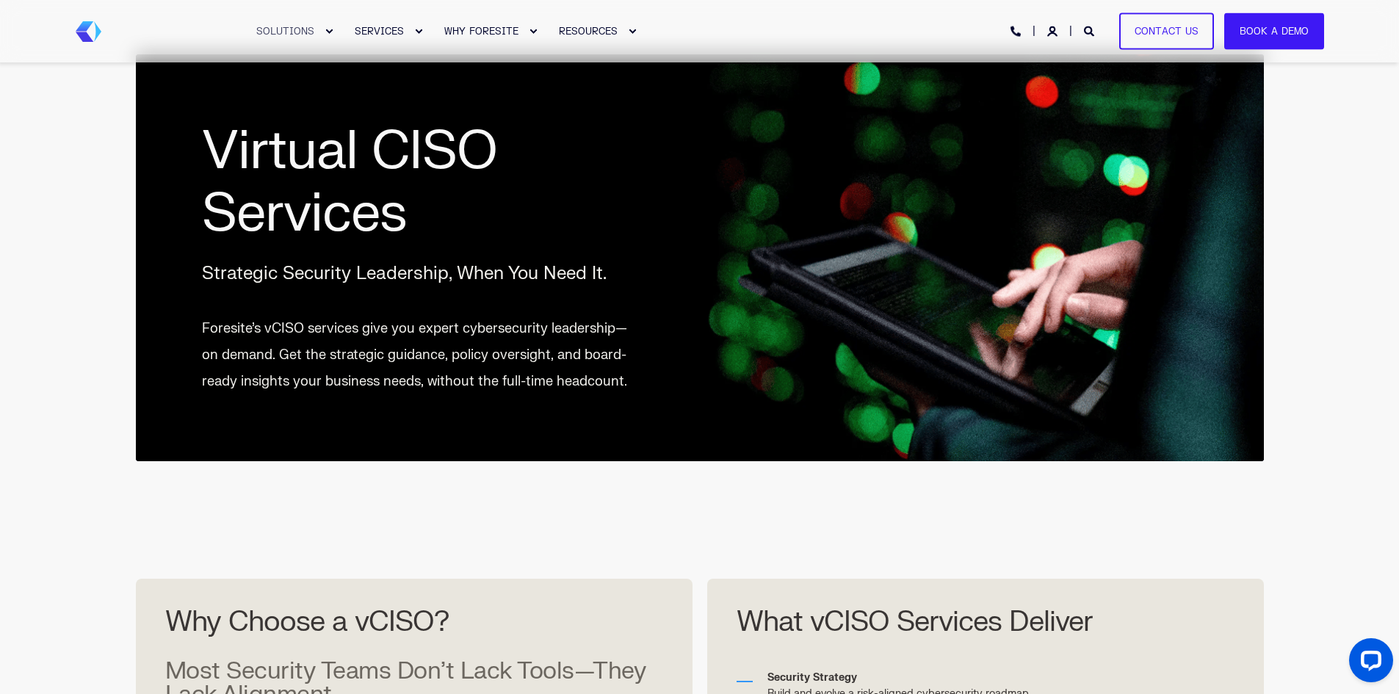
scroll to position [0, 0]
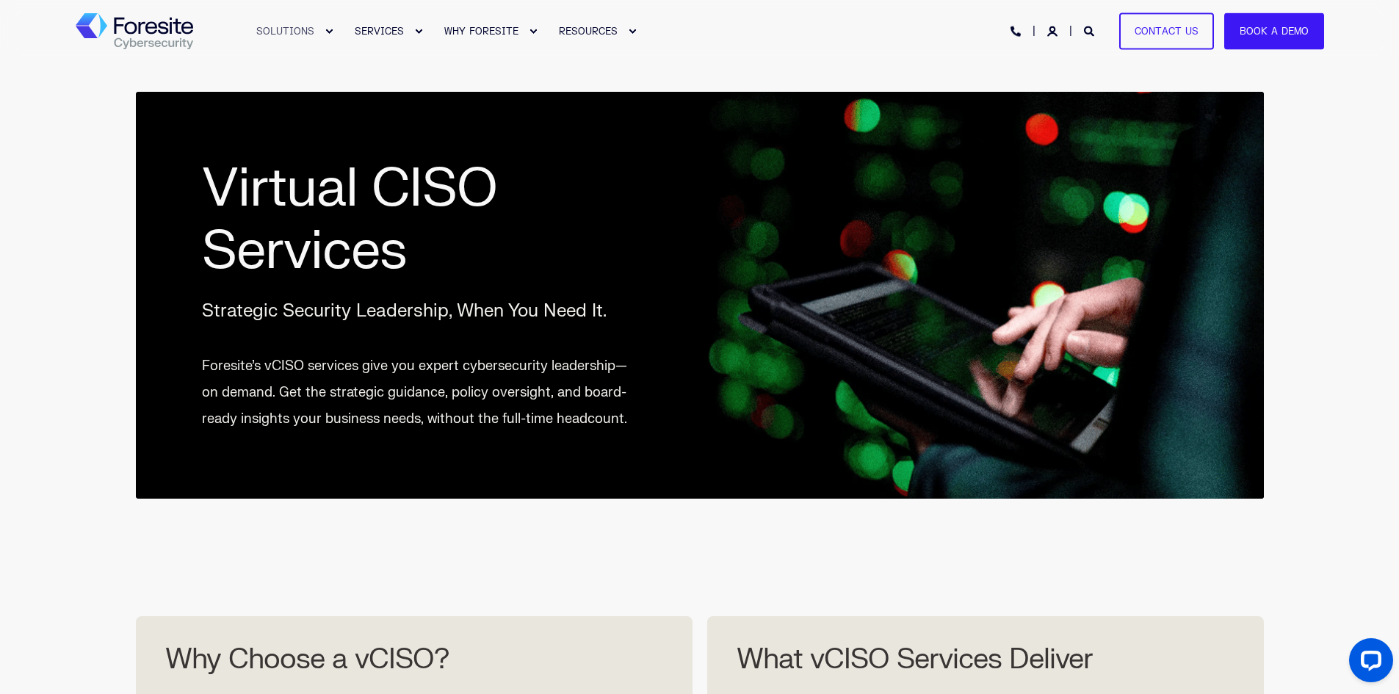
click at [141, 23] on img "Back to Home" at bounding box center [134, 31] width 117 height 37
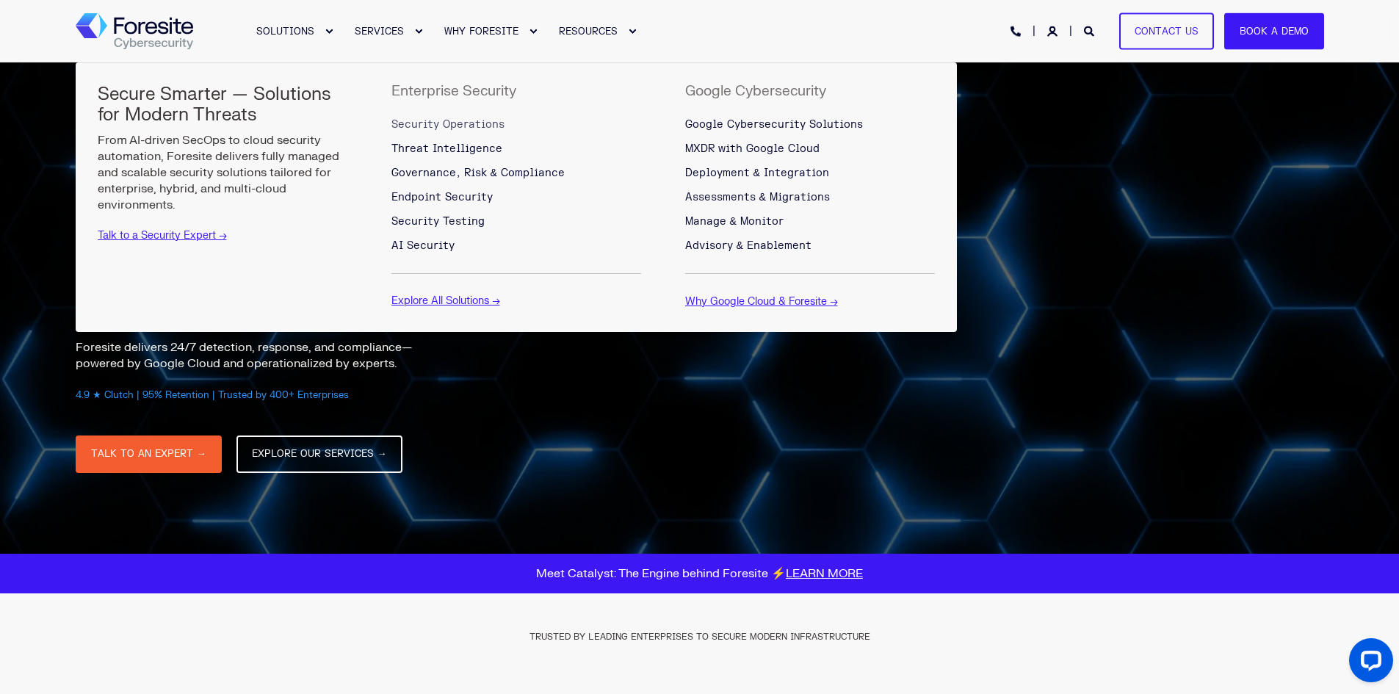
click at [441, 126] on span "Security Operations" at bounding box center [447, 124] width 113 height 12
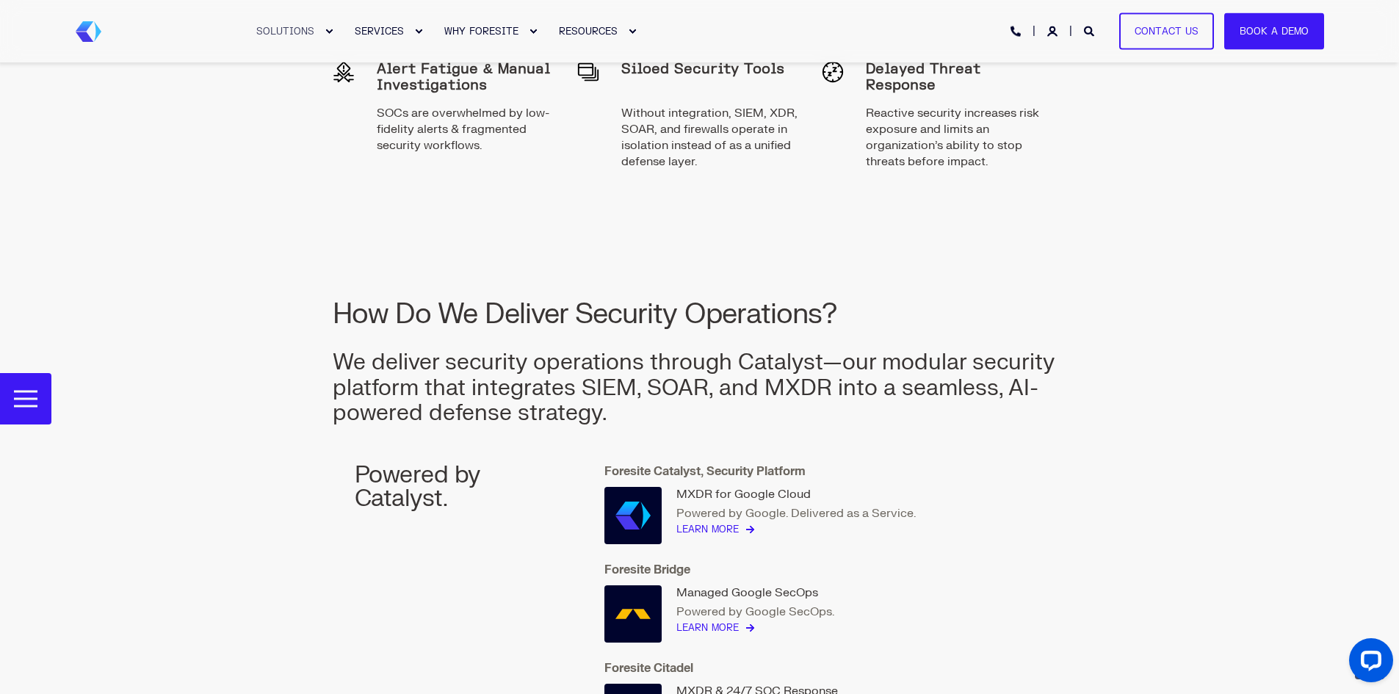
scroll to position [1694, 0]
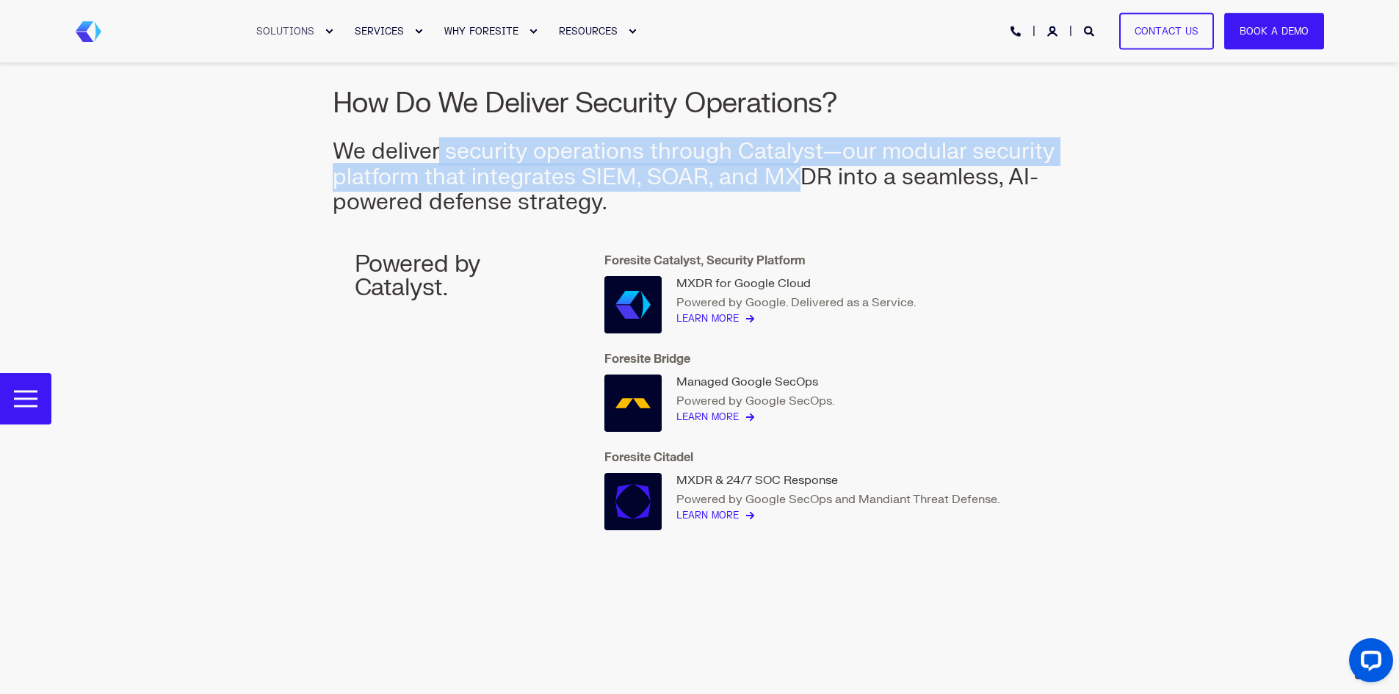
drag, startPoint x: 467, startPoint y: 153, endPoint x: 838, endPoint y: 170, distance: 371.9
click at [806, 170] on span "We deliver security operations through Catalyst—our modular security platform t…" at bounding box center [694, 176] width 722 height 79
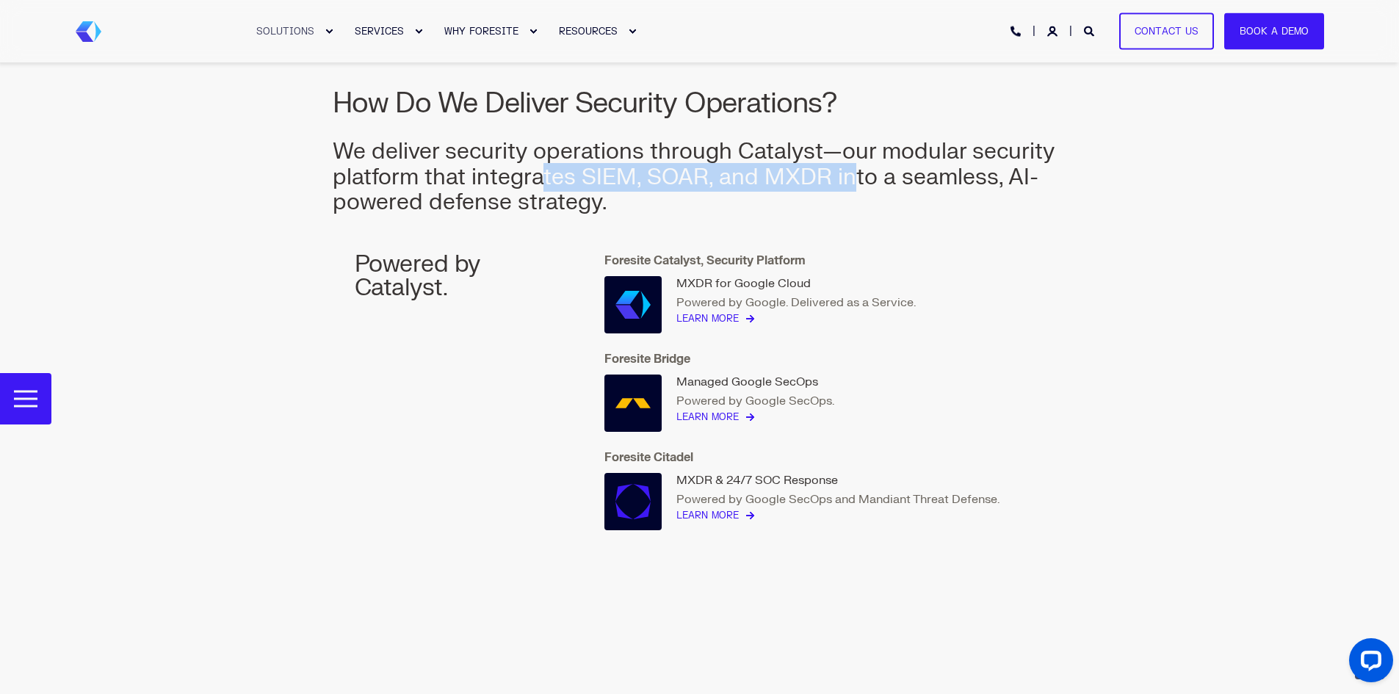
drag, startPoint x: 852, startPoint y: 170, endPoint x: 537, endPoint y: 173, distance: 315.7
click at [537, 173] on span "We deliver security operations through Catalyst—our modular security platform t…" at bounding box center [694, 176] width 722 height 79
drag, startPoint x: 463, startPoint y: 174, endPoint x: 875, endPoint y: 182, distance: 412.0
click at [875, 182] on span "We deliver security operations through Catalyst—our modular security platform t…" at bounding box center [694, 176] width 722 height 79
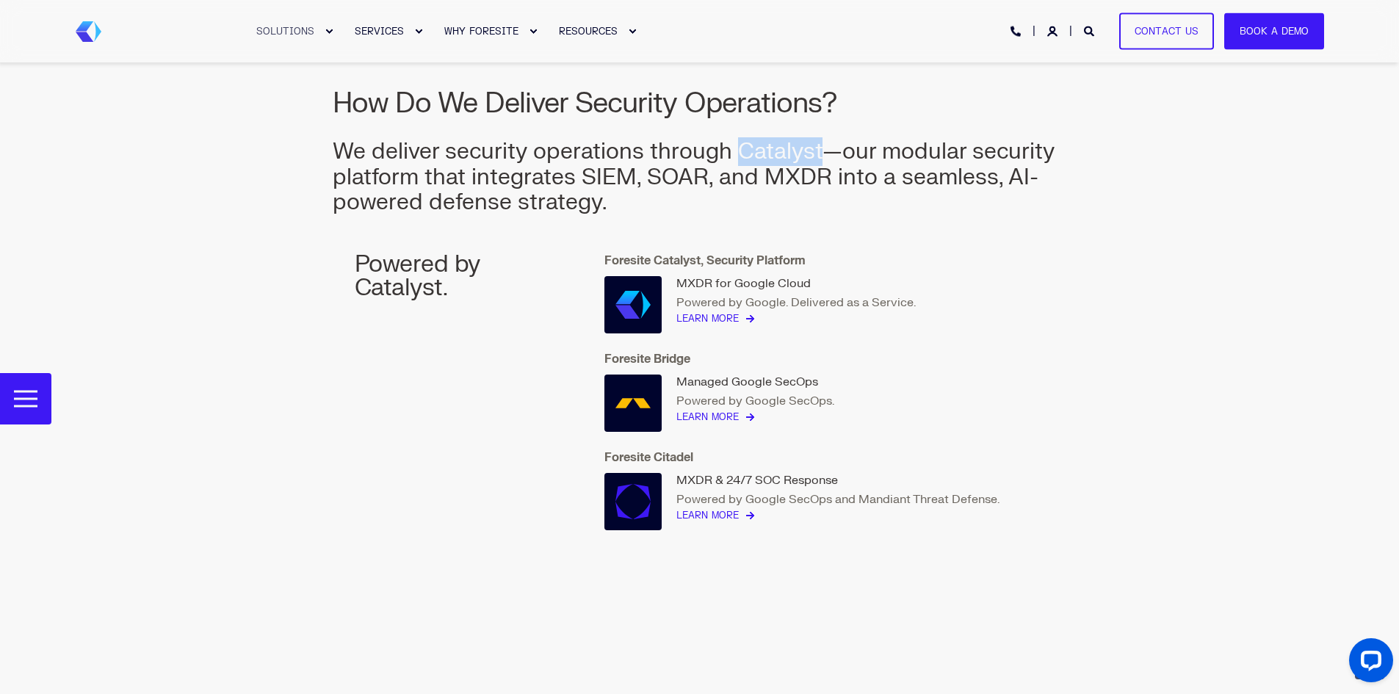
drag, startPoint x: 736, startPoint y: 151, endPoint x: 826, endPoint y: 151, distance: 89.6
click at [826, 151] on span "We deliver security operations through Catalyst—our modular security platform t…" at bounding box center [694, 176] width 722 height 79
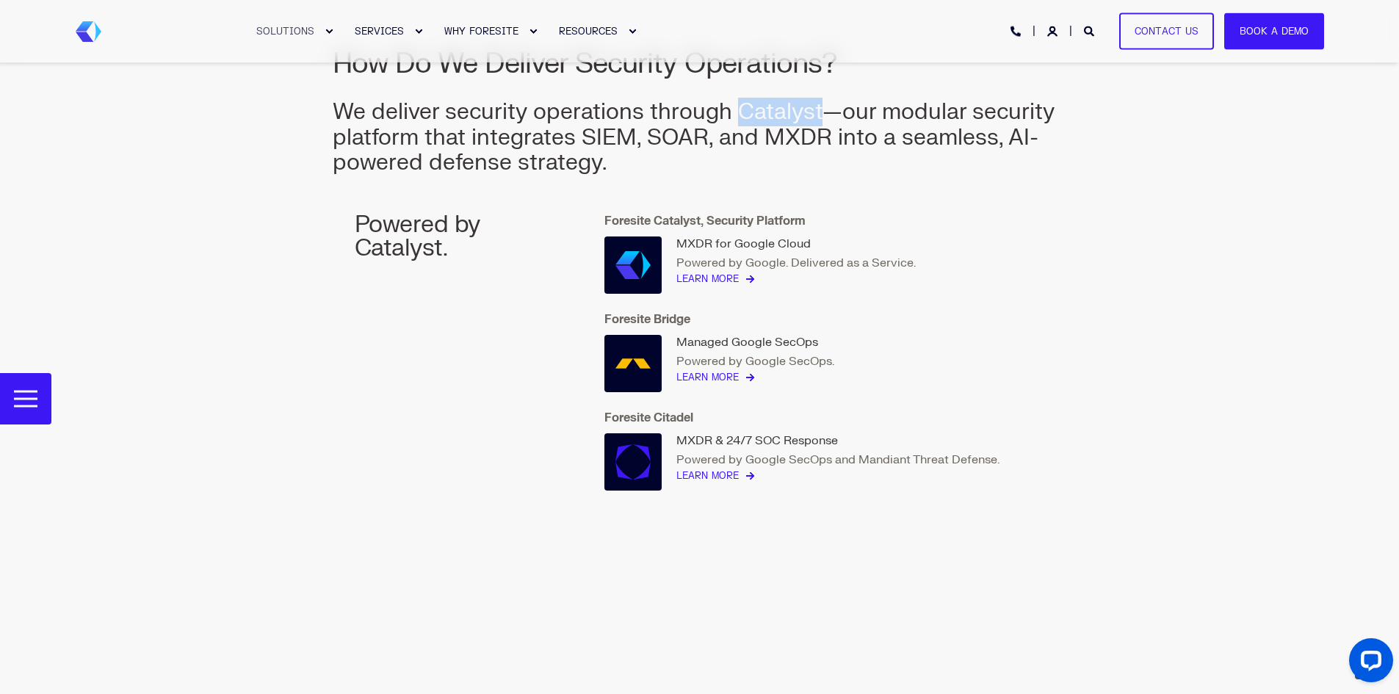
scroll to position [1767, 0]
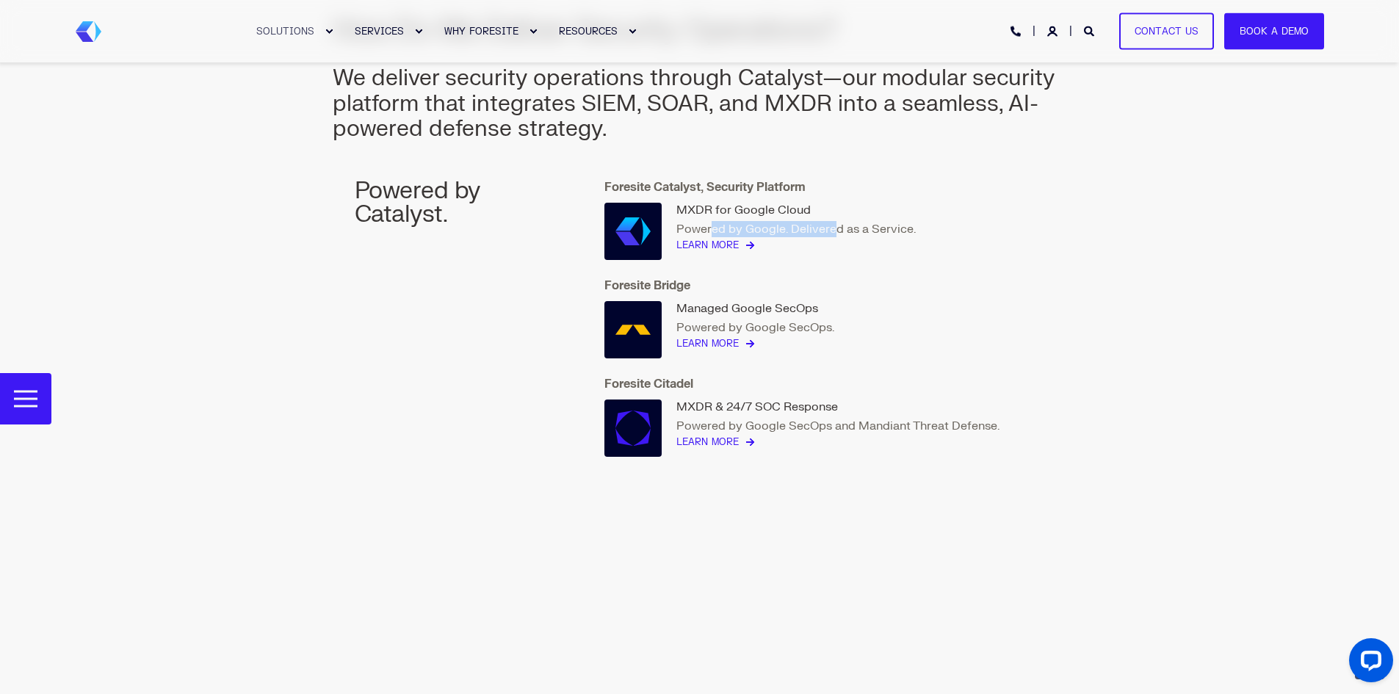
drag, startPoint x: 830, startPoint y: 229, endPoint x: 710, endPoint y: 230, distance: 119.7
click at [710, 230] on p "Powered by Google. Delivered as a Service." at bounding box center [795, 229] width 239 height 16
drag, startPoint x: 677, startPoint y: 211, endPoint x: 806, endPoint y: 209, distance: 129.3
click at [806, 209] on div "MXDR for Google Cloud" at bounding box center [795, 210] width 239 height 15
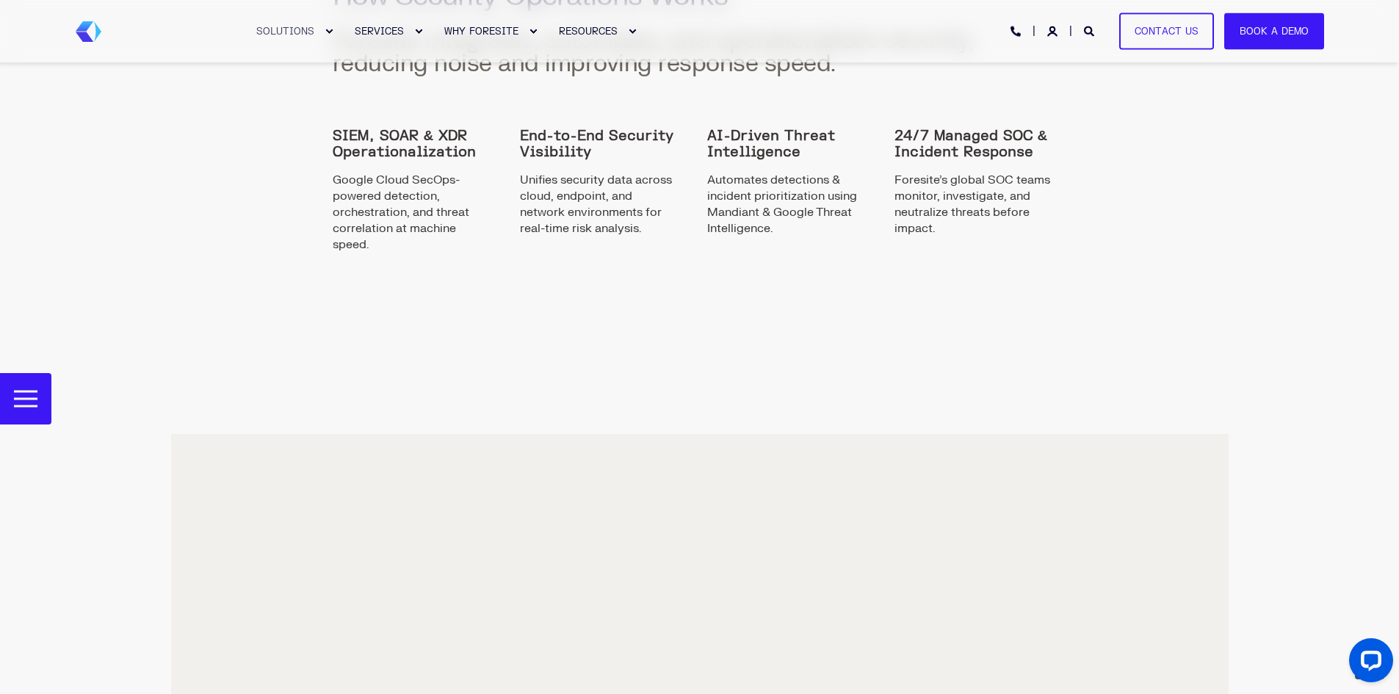
scroll to position [2428, 0]
drag, startPoint x: 409, startPoint y: 191, endPoint x: 351, endPoint y: 192, distance: 58.0
click at [351, 192] on span "Google Cloud SecOps-powered detection, orchestration, and threat correlation at…" at bounding box center [412, 210] width 158 height 82
drag, startPoint x: 351, startPoint y: 209, endPoint x: 416, endPoint y: 211, distance: 64.7
click at [416, 211] on span "Google Cloud SecOps-powered detection, orchestration, and threat correlation at…" at bounding box center [412, 210] width 158 height 82
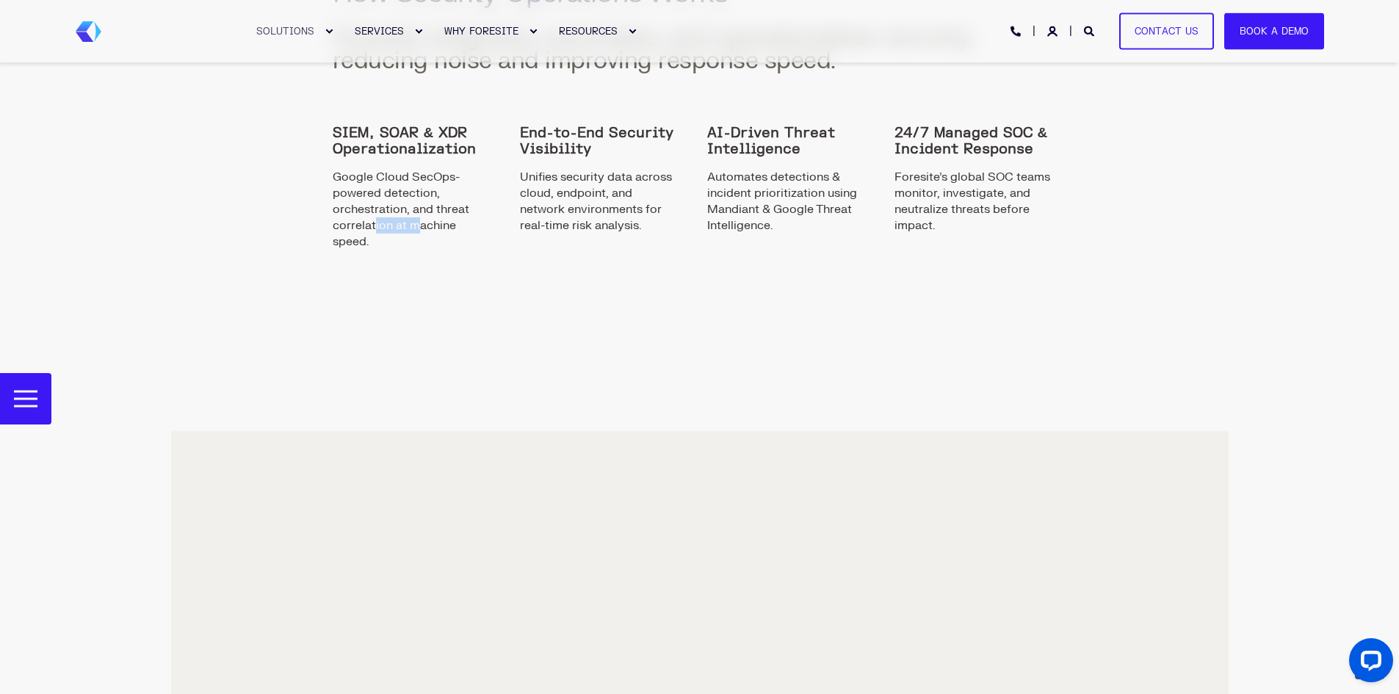
drag, startPoint x: 418, startPoint y: 225, endPoint x: 374, endPoint y: 226, distance: 43.3
click at [374, 226] on span "Google Cloud SecOps-powered detection, orchestration, and threat correlation at…" at bounding box center [412, 210] width 158 height 82
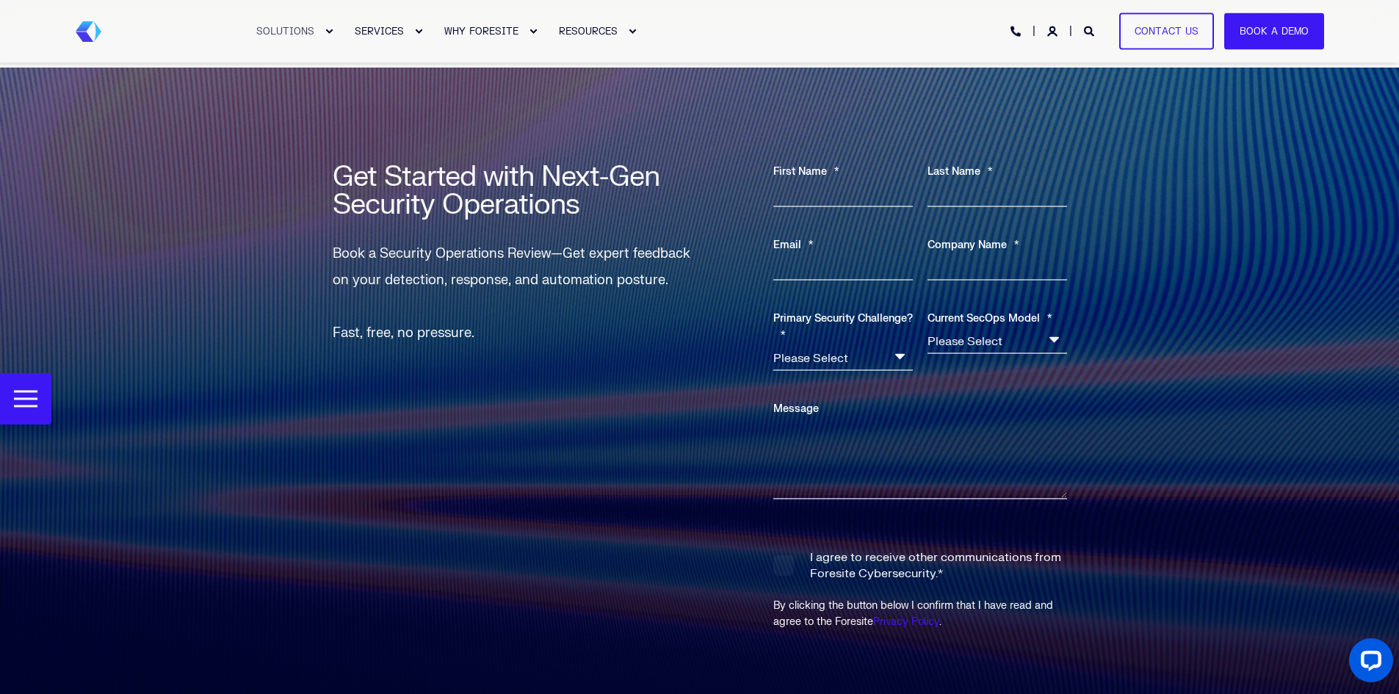
scroll to position [4631, 0]
